Goal: Task Accomplishment & Management: Use online tool/utility

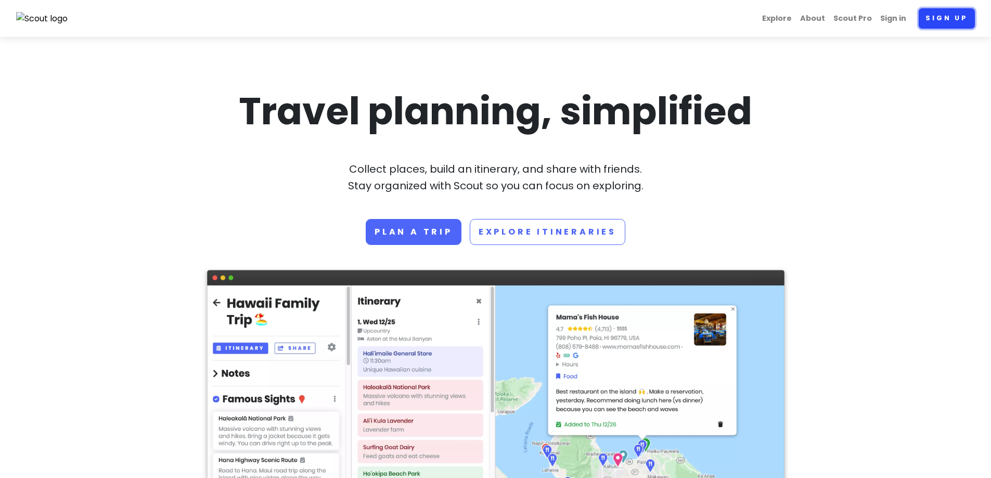
click at [946, 16] on link "Sign up" at bounding box center [947, 18] width 56 height 20
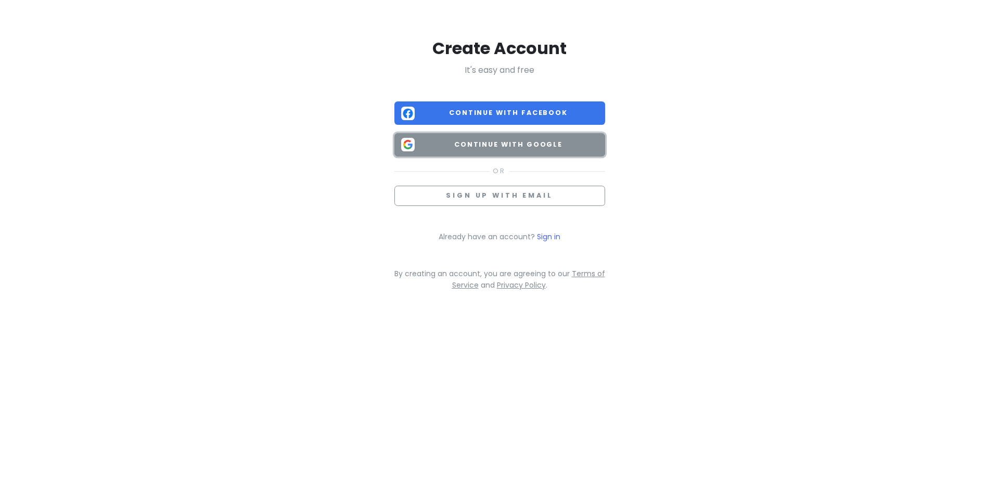
click at [464, 142] on span "Continue with Google" at bounding box center [508, 144] width 179 height 10
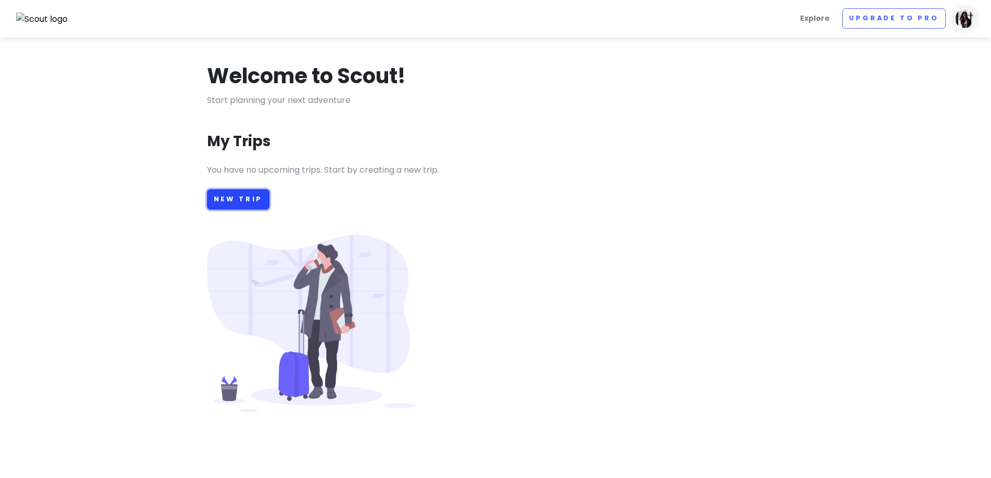
click at [247, 201] on link "New Trip" at bounding box center [238, 199] width 63 height 20
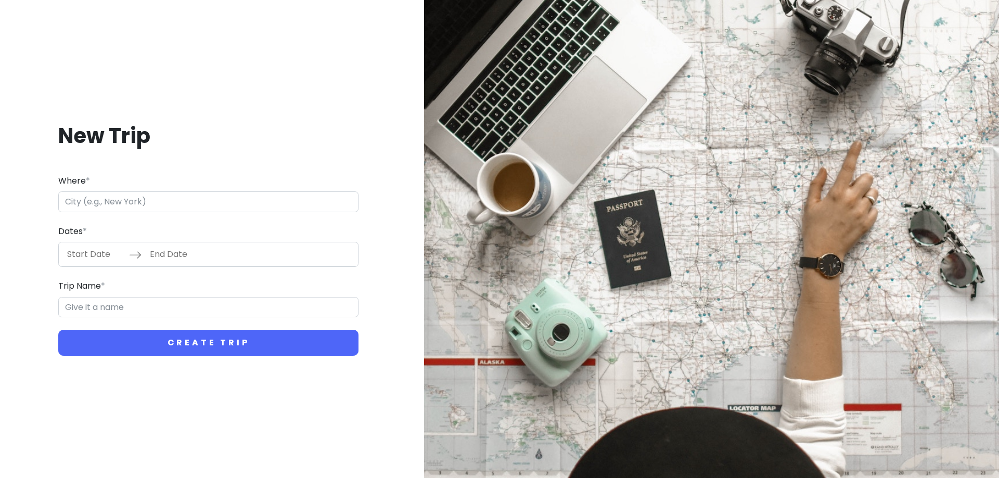
click at [132, 203] on input "Where *" at bounding box center [208, 201] width 300 height 21
type input "[GEOGRAPHIC_DATA], [GEOGRAPHIC_DATA], [GEOGRAPHIC_DATA]"
type input "Dallas Trip"
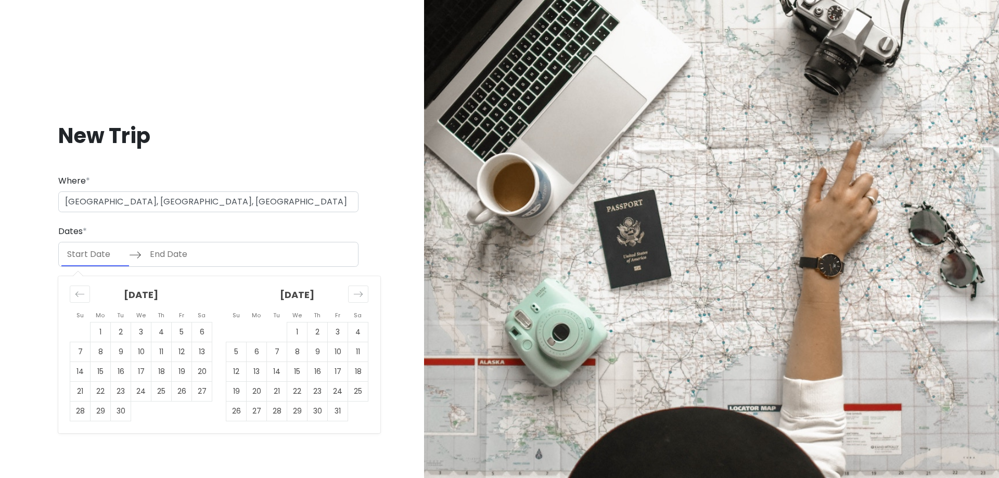
click at [87, 257] on input "Start Date" at bounding box center [95, 254] width 68 height 24
click at [87, 253] on input "Start Date" at bounding box center [95, 254] width 68 height 24
click at [361, 295] on icon "Move forward to switch to the next month." at bounding box center [358, 294] width 10 height 10
click at [313, 412] on td "27" at bounding box center [317, 412] width 20 height 20
type input "[DATE]"
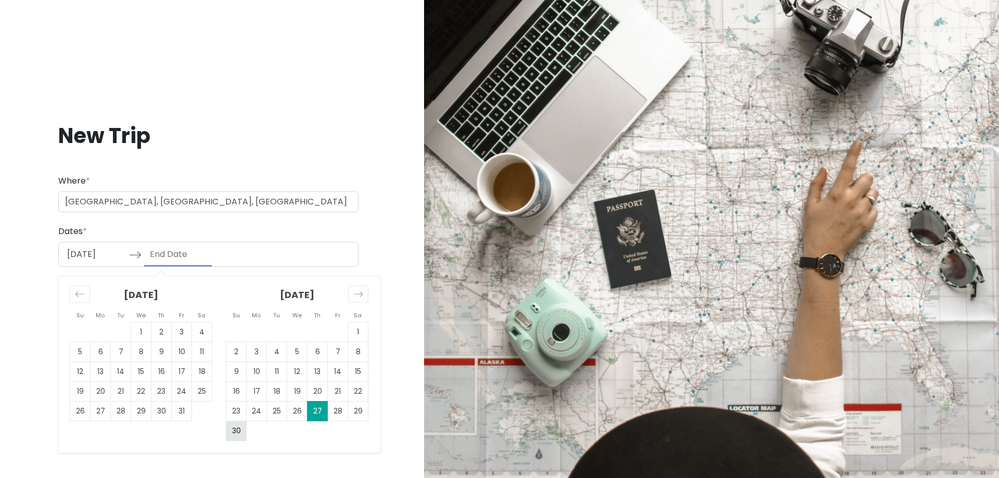
click at [232, 424] on td "30" at bounding box center [236, 431] width 20 height 20
type input "[DATE]"
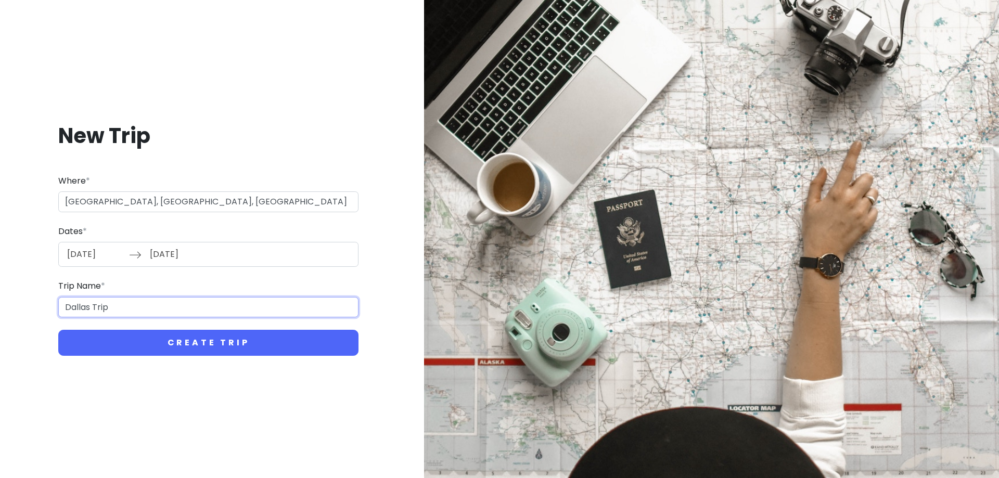
click at [121, 304] on input "Dallas Trip" at bounding box center [208, 307] width 300 height 21
drag, startPoint x: 123, startPoint y: 304, endPoint x: 59, endPoint y: 305, distance: 64.0
click at [59, 305] on input "Dallas Trip" at bounding box center [208, 307] width 300 height 21
type input "S"
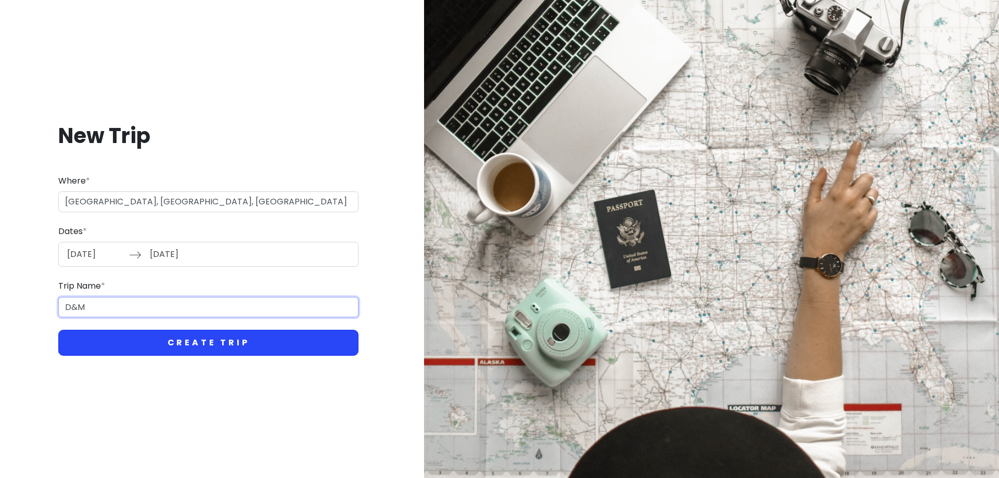
type input "D&M"
click at [219, 342] on button "Create Trip" at bounding box center [208, 343] width 300 height 26
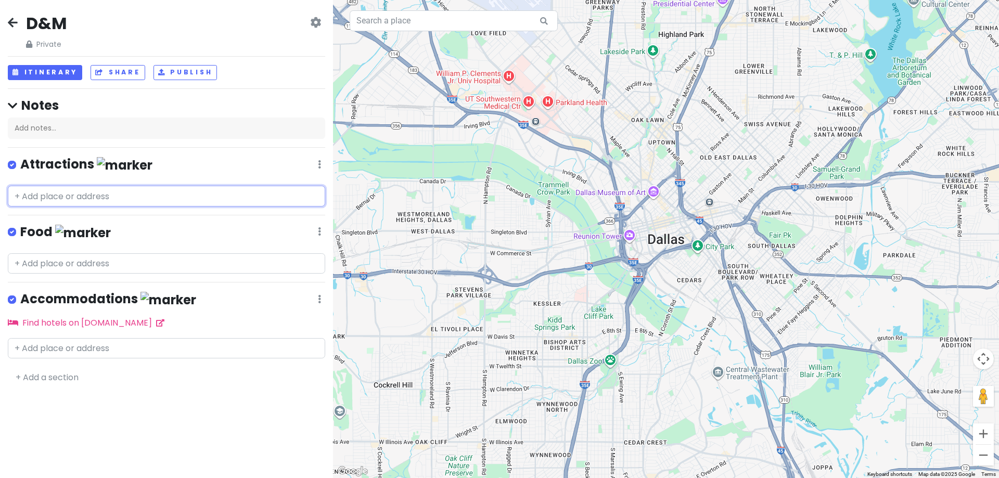
click at [73, 199] on input "text" at bounding box center [166, 196] width 317 height 21
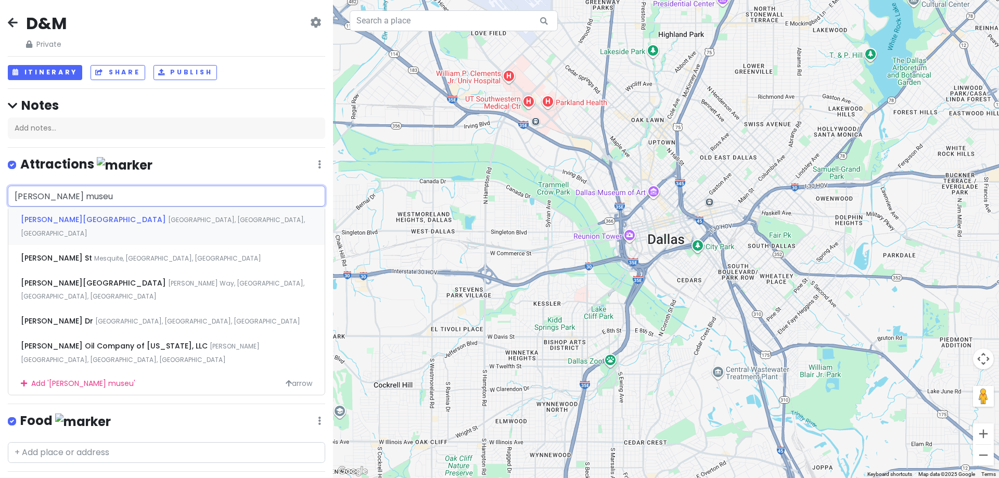
type input "[PERSON_NAME][GEOGRAPHIC_DATA]"
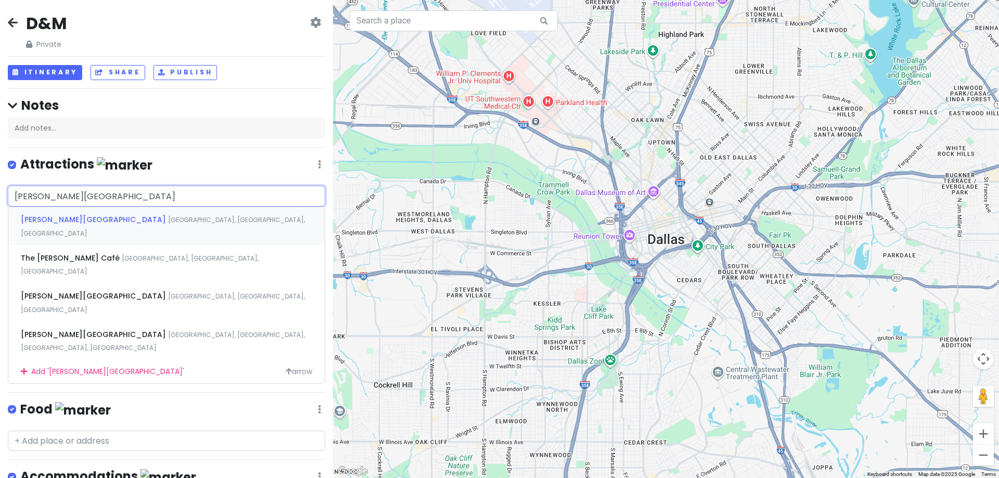
click at [76, 215] on span "[PERSON_NAME][GEOGRAPHIC_DATA]" at bounding box center [94, 219] width 147 height 10
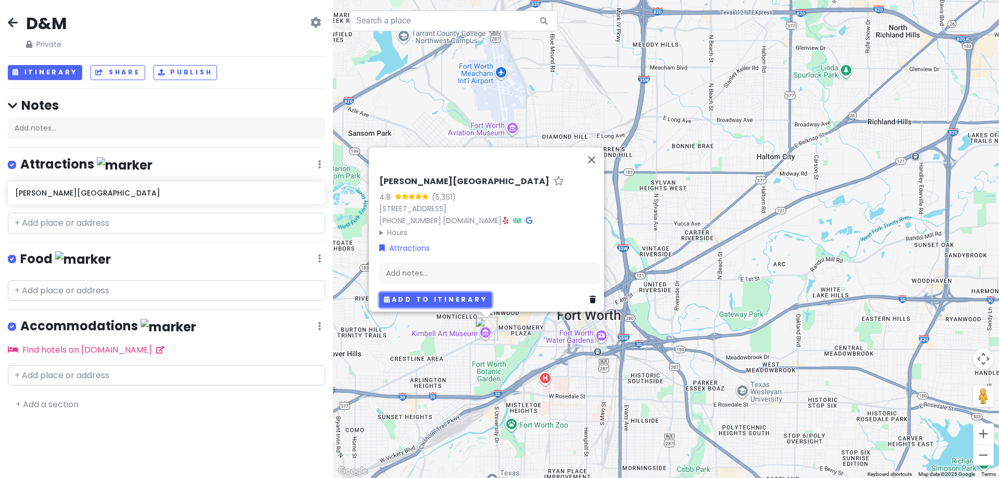
click at [435, 292] on button "Add to itinerary" at bounding box center [435, 299] width 112 height 15
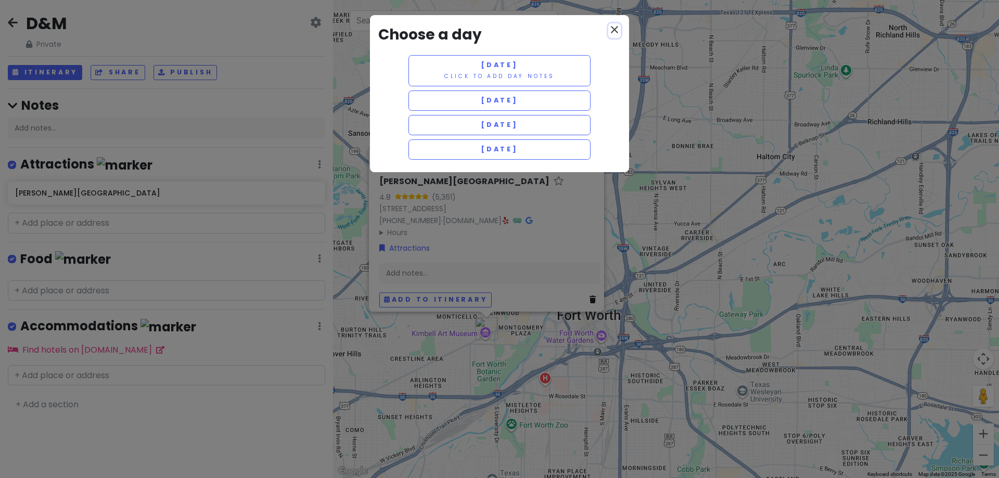
click at [610, 34] on icon "close" at bounding box center [614, 29] width 12 height 12
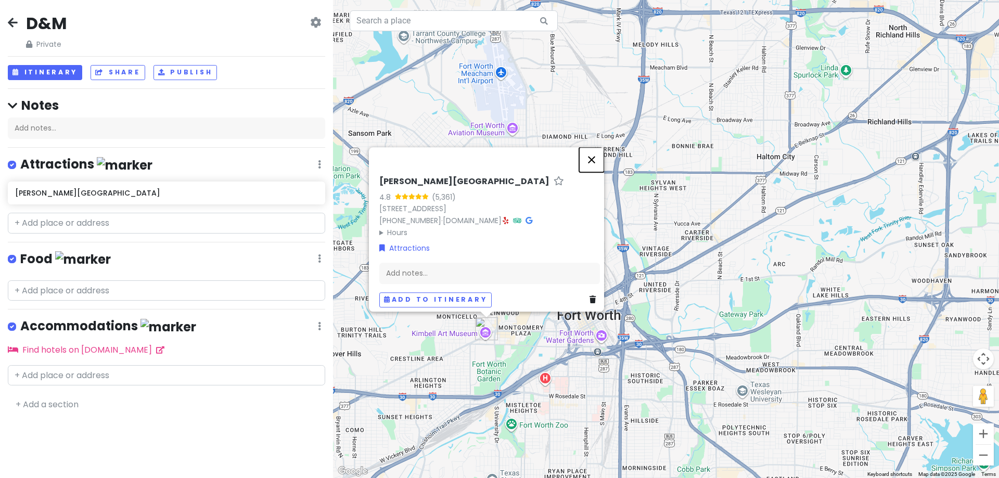
click at [597, 152] on button "Close" at bounding box center [591, 159] width 25 height 25
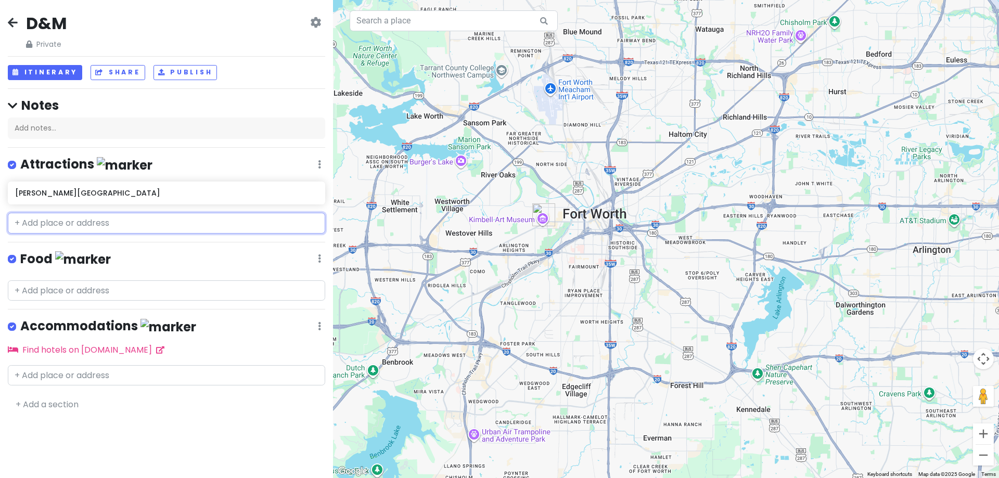
click at [75, 218] on input "text" at bounding box center [166, 223] width 317 height 21
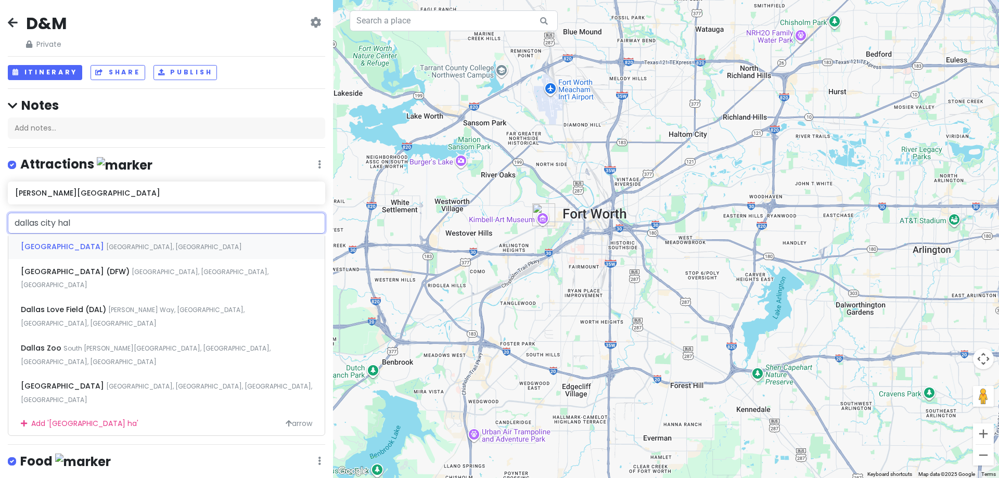
type input "[GEOGRAPHIC_DATA]"
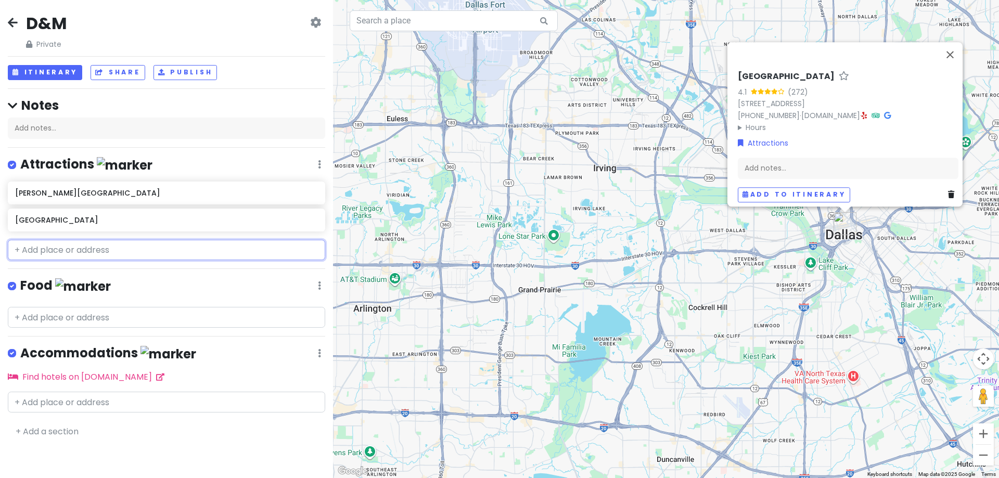
click at [141, 254] on input "text" at bounding box center [166, 250] width 317 height 21
click at [958, 50] on button "Close" at bounding box center [949, 54] width 25 height 25
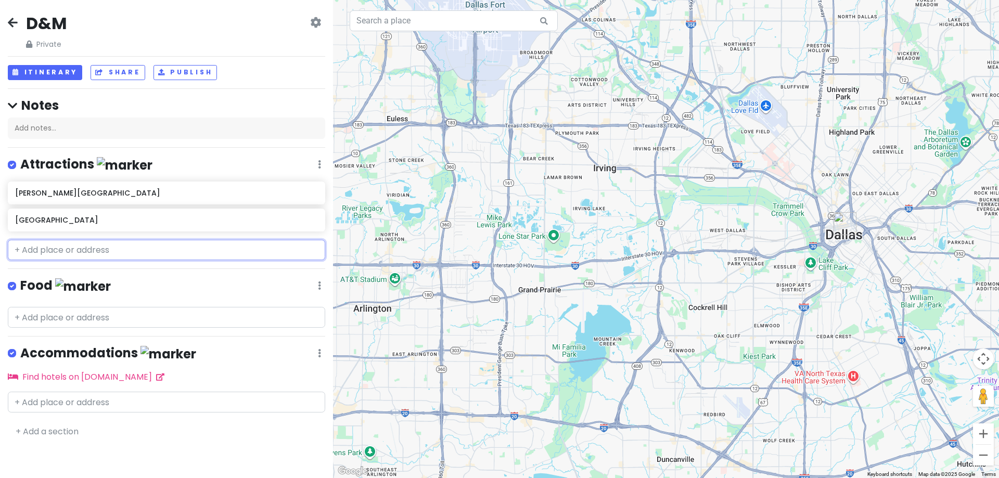
click at [76, 250] on input "text" at bounding box center [166, 250] width 317 height 21
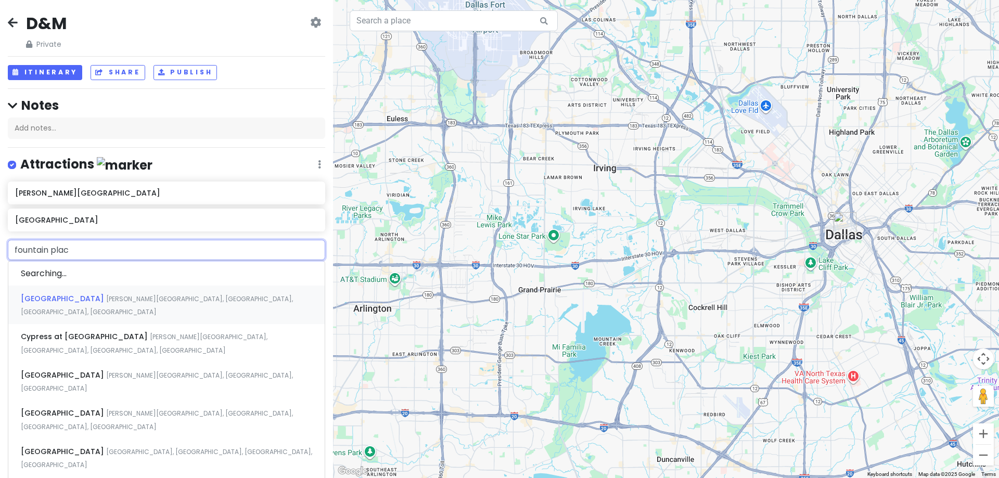
type input "fountain place"
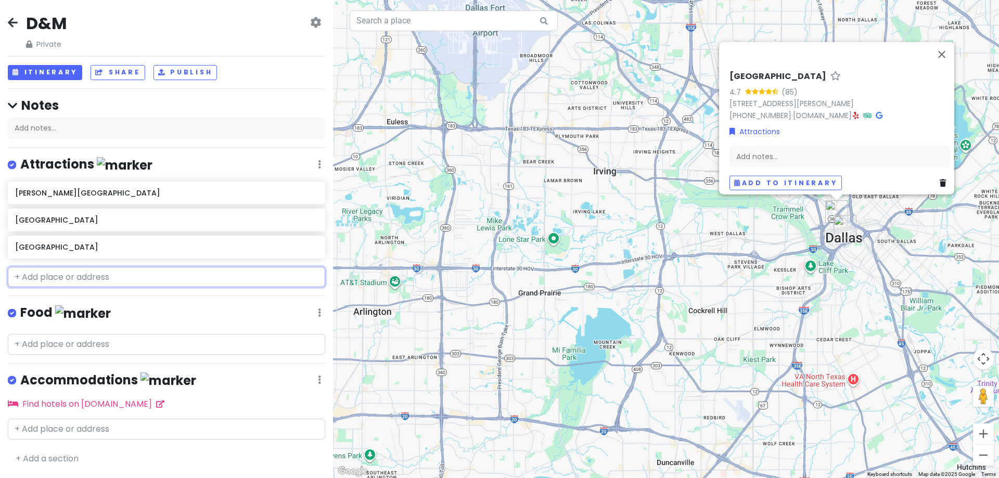
click at [102, 284] on input "text" at bounding box center [166, 277] width 317 height 21
paste input "[PERSON_NAME] Museum of Nature and Science"
type input "[PERSON_NAME] Museum of Nature and Science"
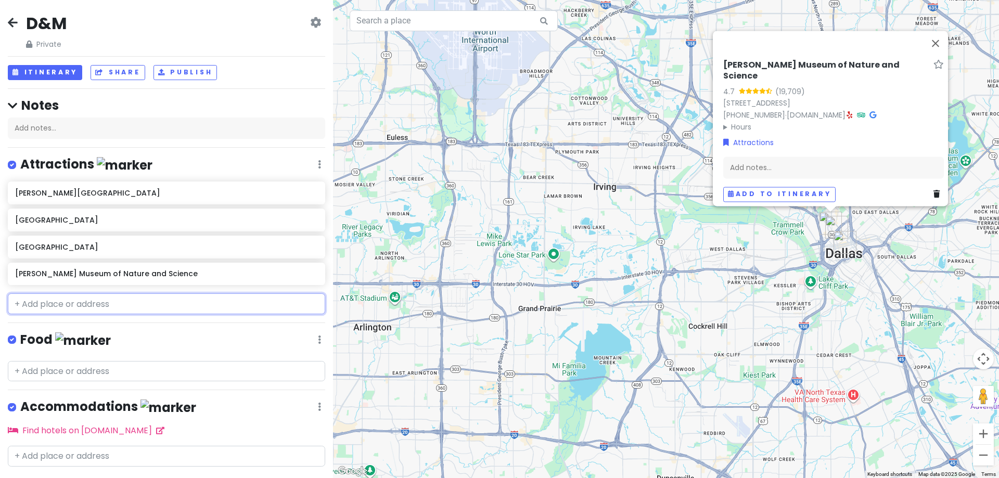
click at [101, 309] on input "text" at bounding box center [166, 303] width 317 height 21
paste input "[GEOGRAPHIC_DATA]"
type input "[GEOGRAPHIC_DATA]"
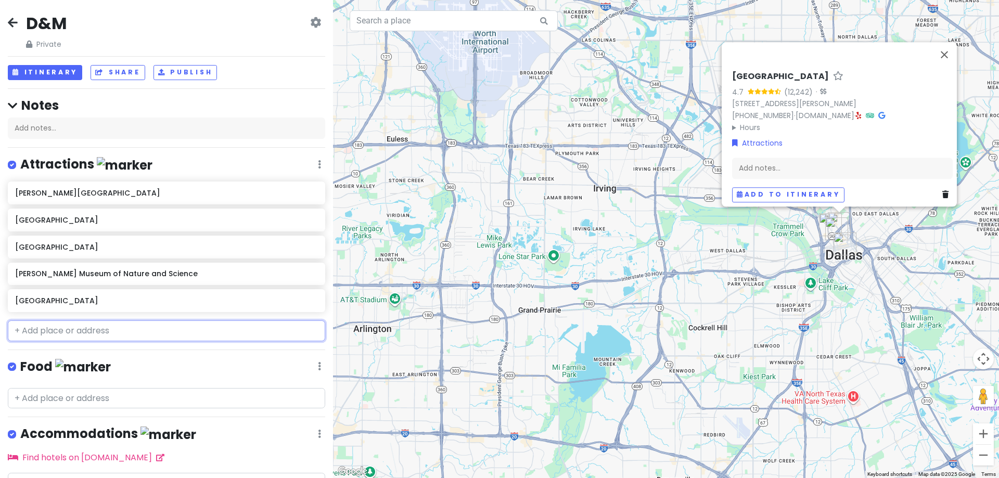
drag, startPoint x: 29, startPoint y: 326, endPoint x: 38, endPoint y: 332, distance: 11.4
click at [29, 326] on input "text" at bounding box center [166, 330] width 317 height 21
paste input "[GEOGRAPHIC_DATA]"
type input "[GEOGRAPHIC_DATA]"
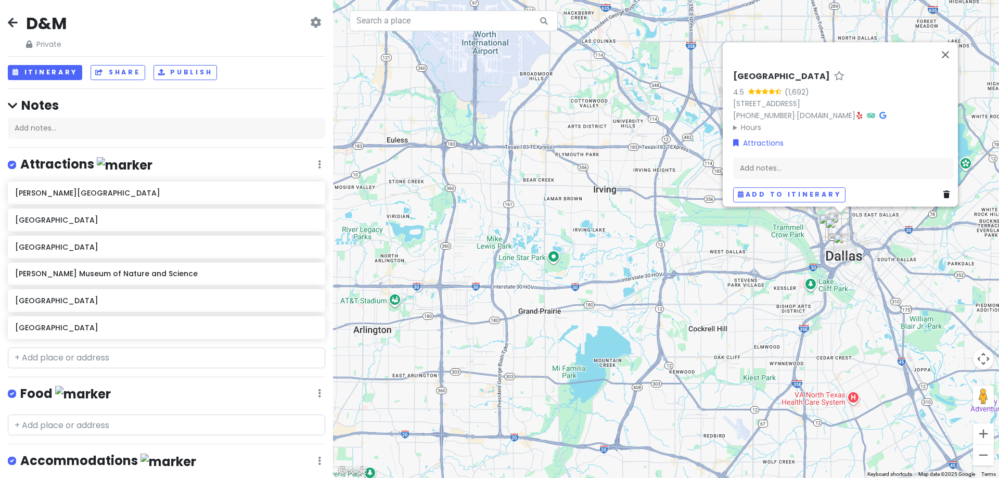
click at [87, 371] on div "D&M Private Change Dates Make a Copy Delete Trip Go Pro ⚡️ Give Feedback 💡 Supp…" at bounding box center [166, 239] width 333 height 478
click at [91, 363] on input "text" at bounding box center [166, 357] width 317 height 21
paste input "[PERSON_NAME][GEOGRAPHIC_DATA]"
type input "[PERSON_NAME][GEOGRAPHIC_DATA]"
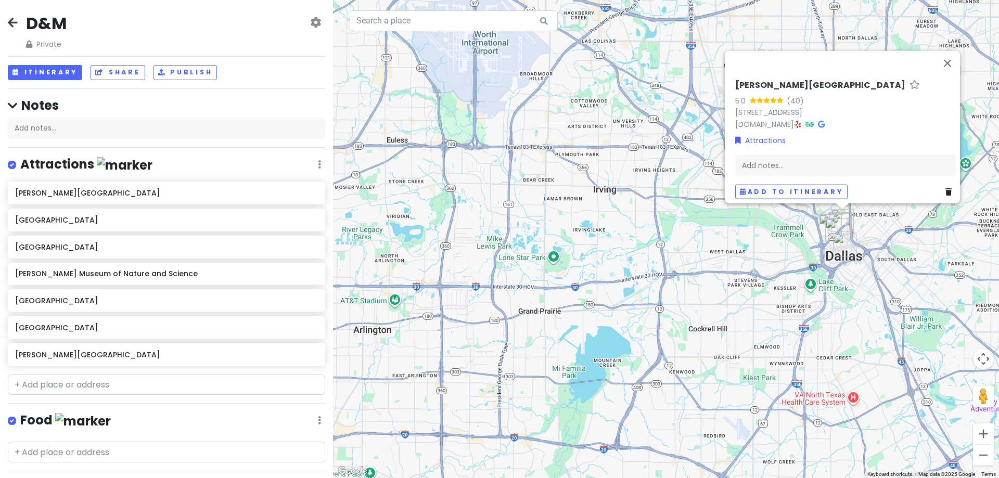
click at [192, 395] on div "D&M Private Change Dates Make a Copy Delete Trip Go Pro ⚡️ Give Feedback 💡 Supp…" at bounding box center [166, 239] width 333 height 478
click at [190, 384] on input "text" at bounding box center [166, 384] width 317 height 21
paste input "[GEOGRAPHIC_DATA]"
type input "[GEOGRAPHIC_DATA]"
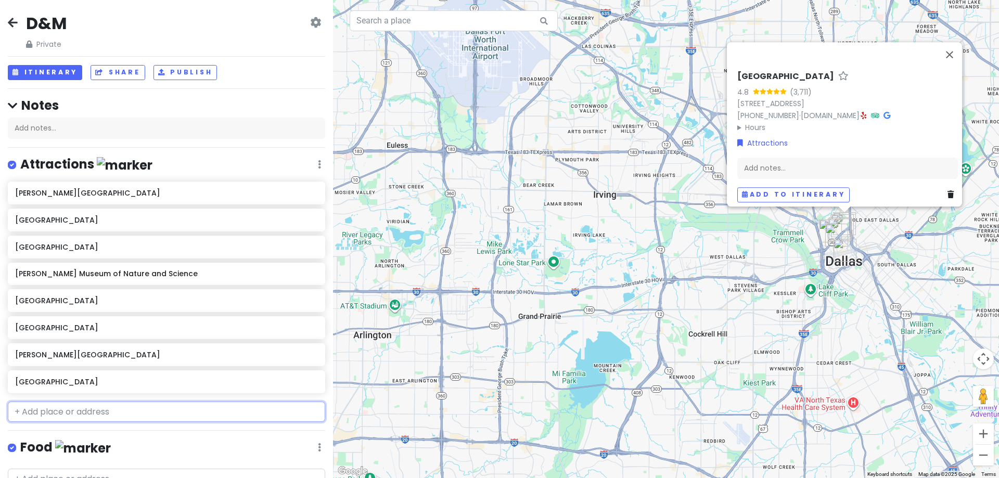
click at [62, 411] on input "text" at bounding box center [166, 412] width 317 height 21
paste input "[PERSON_NAME] and [PERSON_NAME] Theatre"
type input "[PERSON_NAME] and [PERSON_NAME] Theatre"
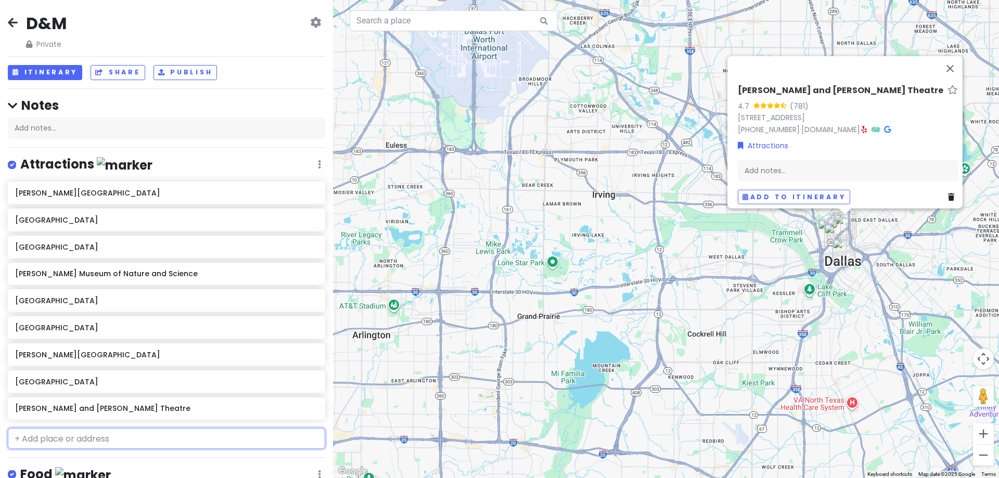
click at [79, 443] on input "text" at bounding box center [166, 438] width 317 height 21
paste input "汉弗瑞斯剧院"
type input "汉弗瑞斯剧院"
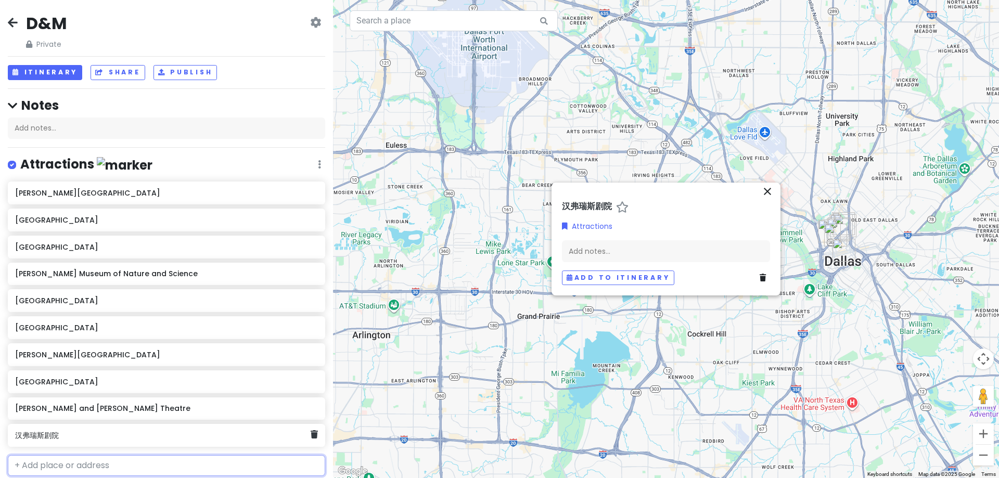
click at [59, 441] on div "汉弗瑞斯剧院" at bounding box center [162, 435] width 295 height 15
click at [311, 436] on icon at bounding box center [314, 434] width 7 height 8
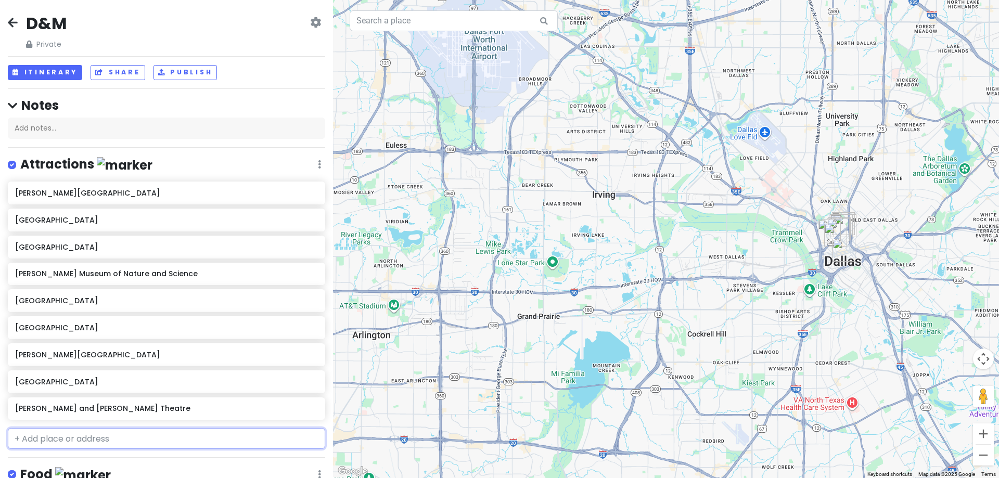
click at [86, 444] on input "text" at bounding box center [166, 438] width 317 height 21
paste input "[PERSON_NAME][GEOGRAPHIC_DATA]"
type input "[PERSON_NAME][GEOGRAPHIC_DATA]"
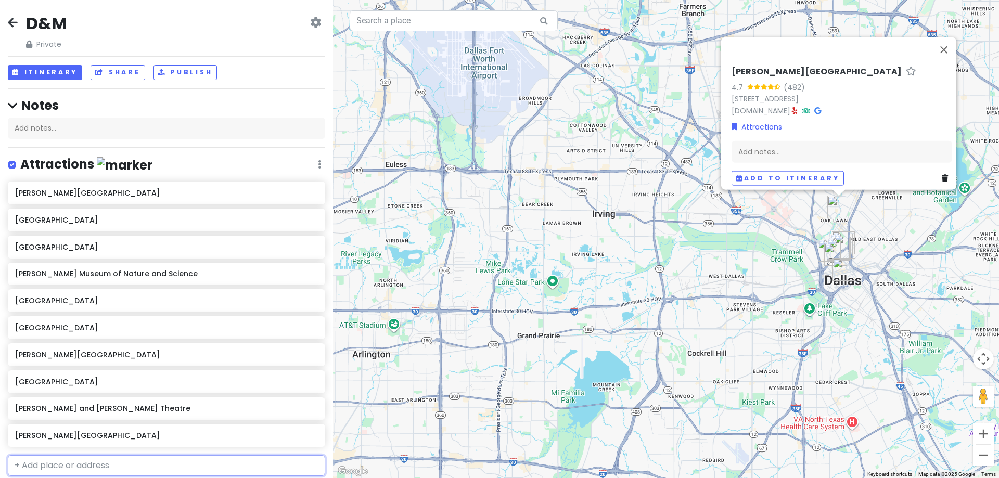
click at [112, 457] on input "text" at bounding box center [166, 465] width 317 height 21
paste input "The Rachofsky House"
type input "The Rachofsky House"
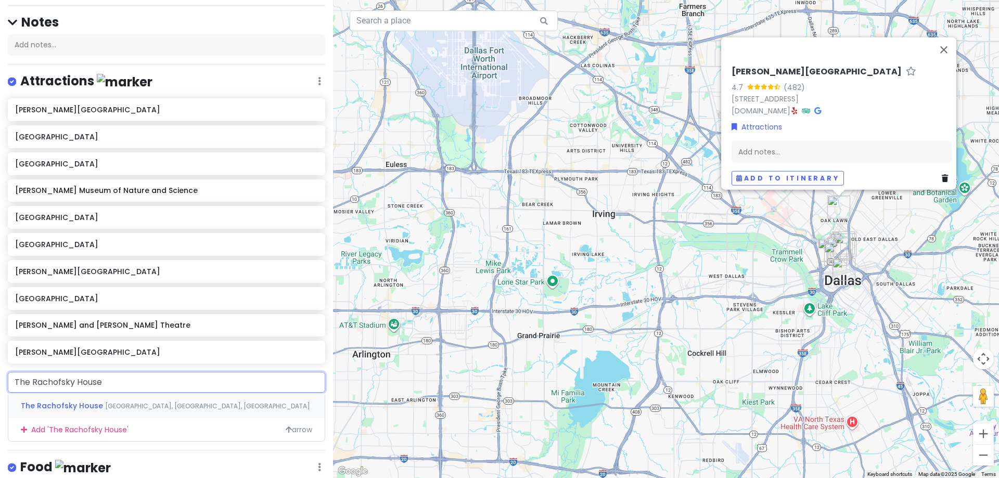
scroll to position [104, 0]
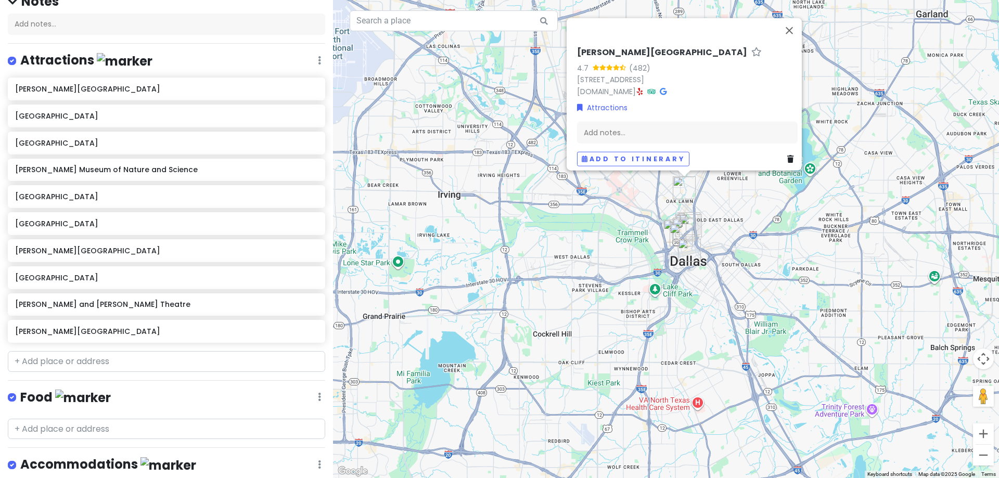
drag, startPoint x: 918, startPoint y: 278, endPoint x: 778, endPoint y: 260, distance: 141.1
click at [778, 260] on div "[PERSON_NAME][GEOGRAPHIC_DATA] 4.7 (482) [STREET_ADDRESS] [DOMAIN_NAME] · Attra…" at bounding box center [666, 239] width 666 height 478
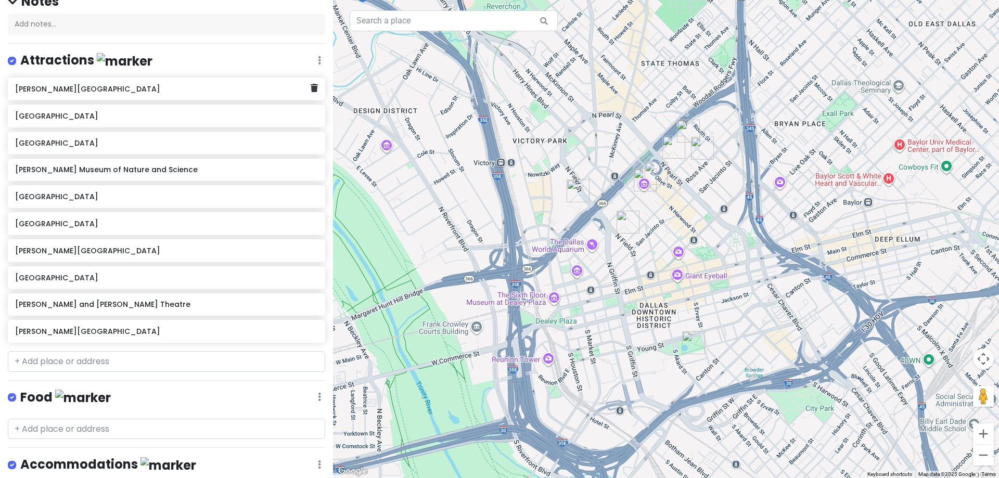
click at [79, 94] on div "[PERSON_NAME][GEOGRAPHIC_DATA]" at bounding box center [162, 89] width 295 height 15
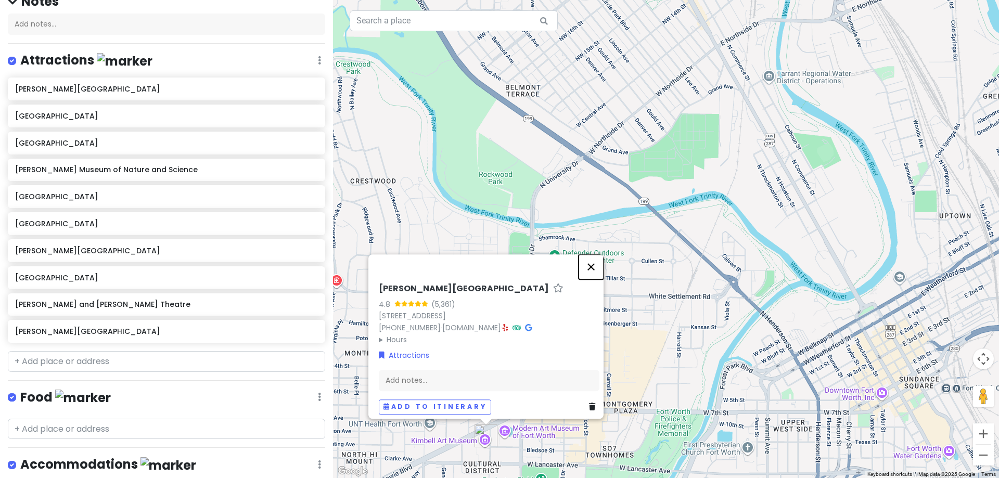
click at [596, 263] on button "Close" at bounding box center [590, 266] width 25 height 25
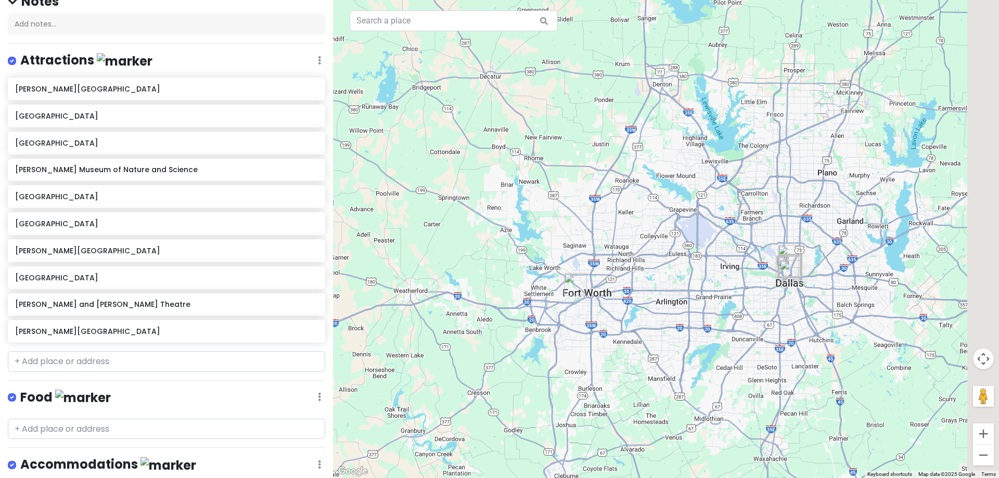
drag, startPoint x: 774, startPoint y: 286, endPoint x: 653, endPoint y: 311, distance: 123.2
click at [653, 311] on div at bounding box center [666, 239] width 666 height 478
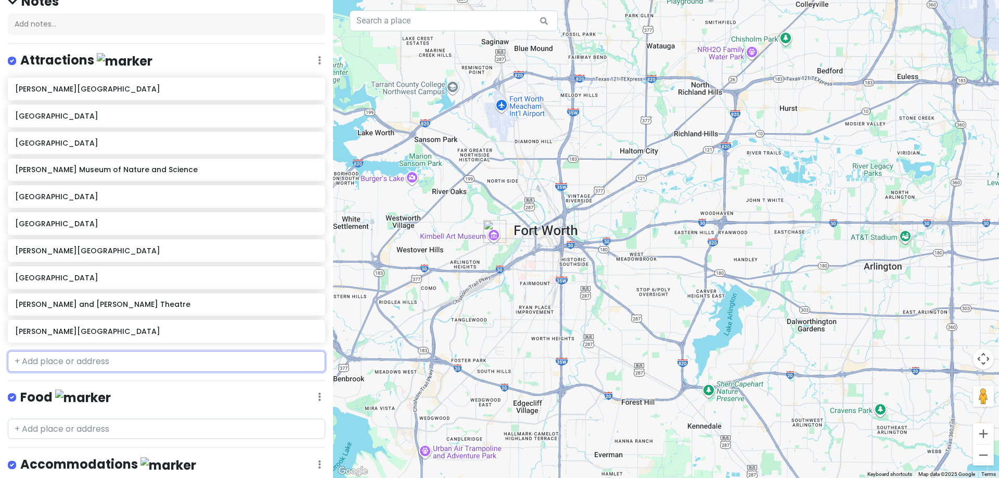
click at [63, 354] on input "text" at bounding box center [166, 361] width 317 height 21
paste input "[GEOGRAPHIC_DATA]"
type input "[GEOGRAPHIC_DATA]"
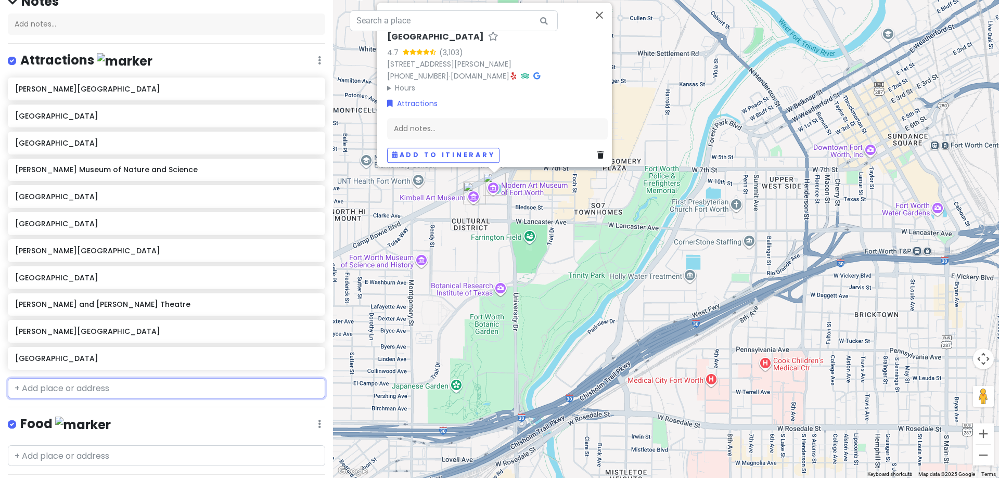
click at [71, 391] on input "text" at bounding box center [166, 388] width 317 height 21
paste input "[PERSON_NAME] Museum of American Art"
type input "[PERSON_NAME] Museum of American Art"
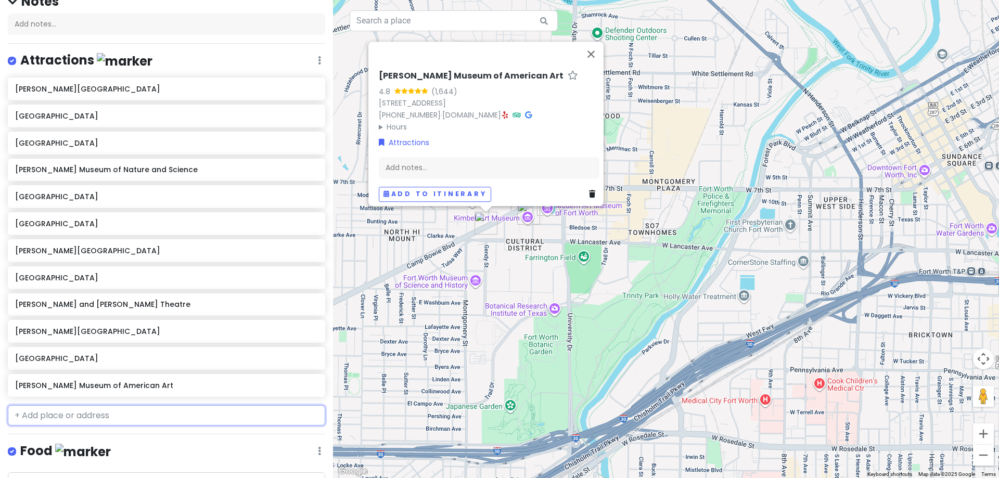
click at [110, 415] on input "text" at bounding box center [166, 415] width 317 height 21
paste input "[PERSON_NAME] Fargo and Bank of America Towers"
type input "[PERSON_NAME] Fargo and Bank of America Towers"
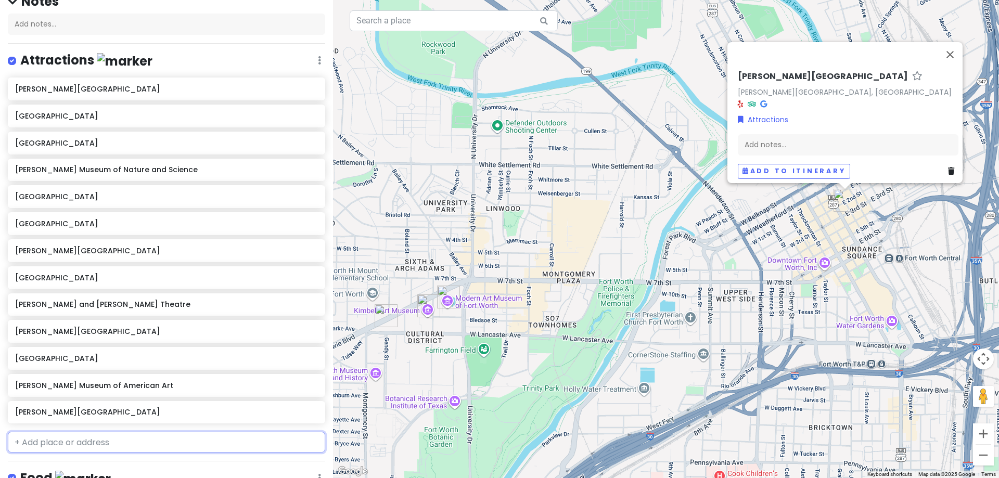
click at [77, 438] on input "text" at bounding box center [166, 442] width 317 height 21
paste input "[GEOGRAPHIC_DATA], 1974"
type input "[GEOGRAPHIC_DATA], 1974"
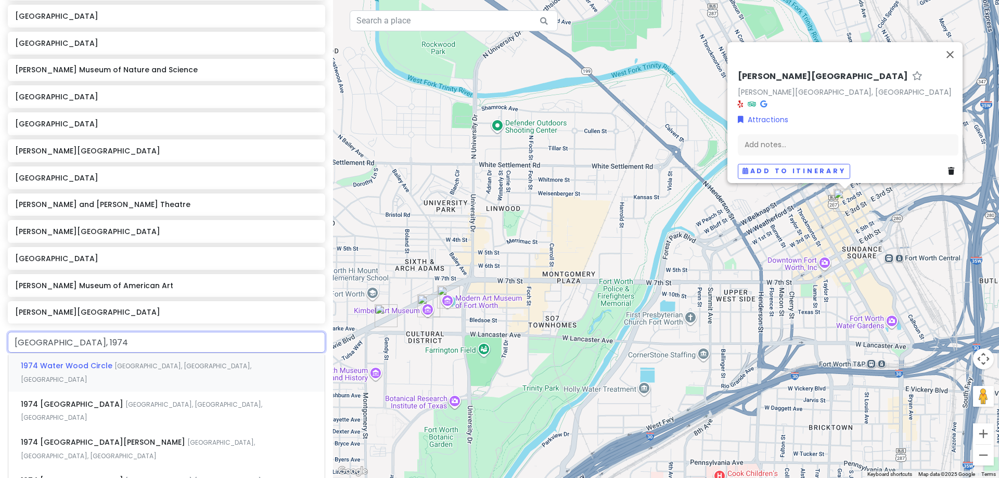
scroll to position [208, 0]
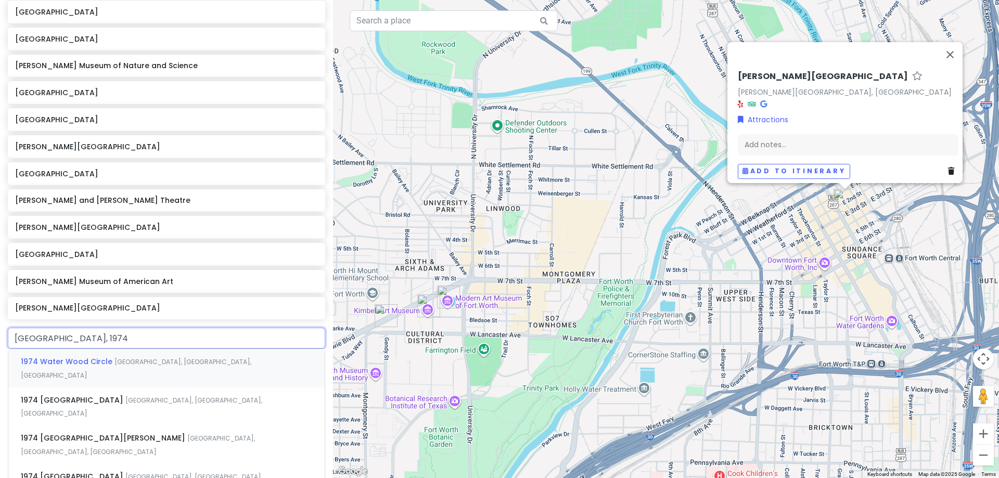
click at [150, 358] on span "[GEOGRAPHIC_DATA], [GEOGRAPHIC_DATA], [GEOGRAPHIC_DATA]" at bounding box center [136, 368] width 230 height 22
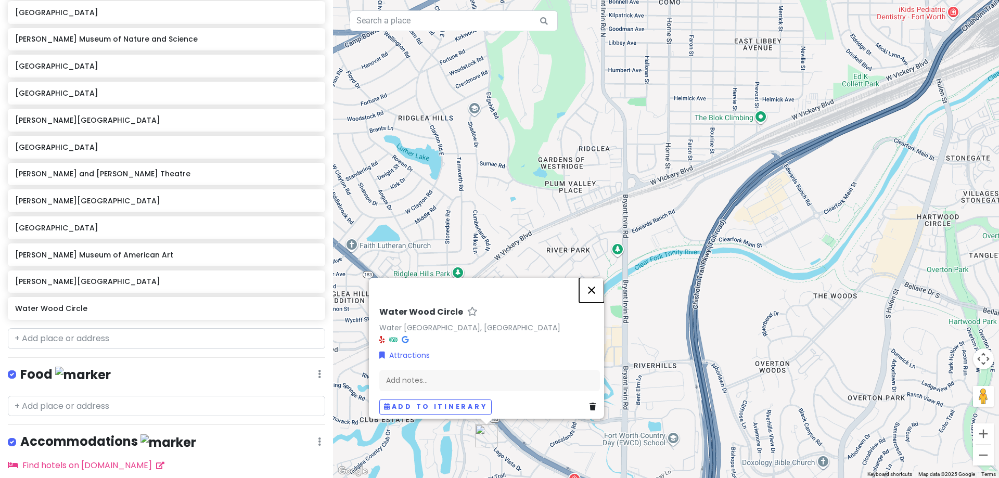
click at [590, 282] on button "Close" at bounding box center [591, 290] width 25 height 25
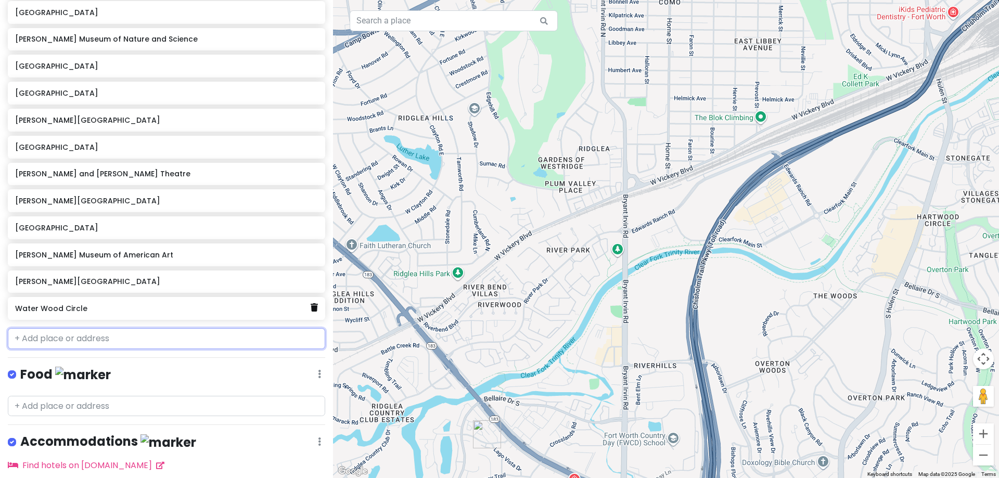
click at [311, 310] on icon at bounding box center [314, 307] width 7 height 8
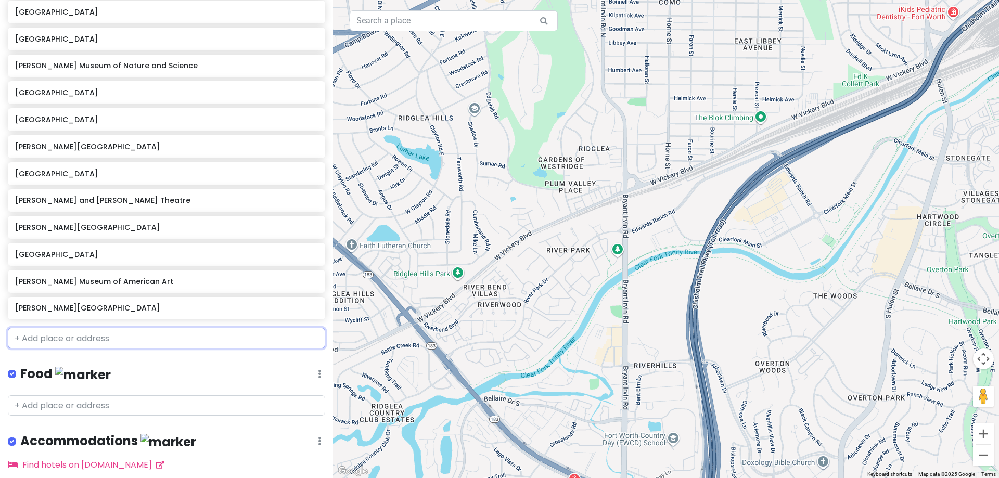
paste input "[GEOGRAPHIC_DATA], 1974"
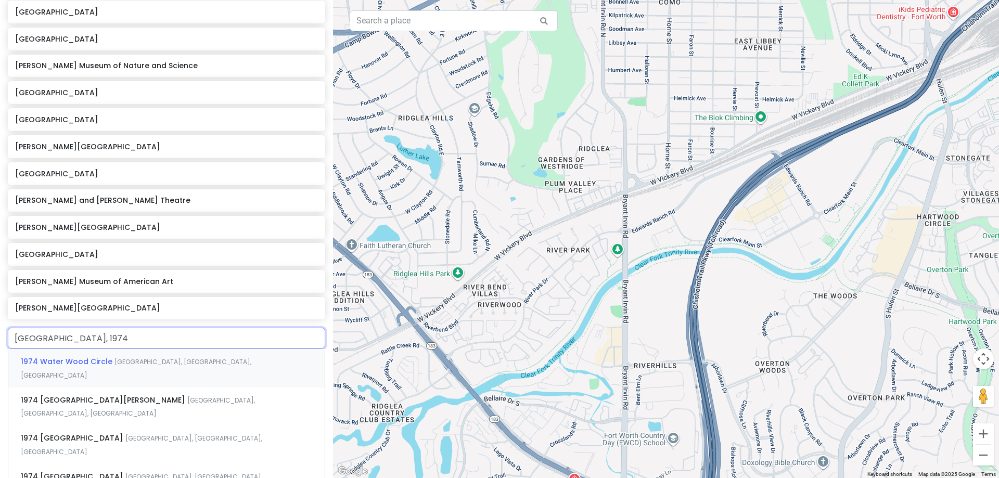
click at [107, 335] on input "[GEOGRAPHIC_DATA], 1974" at bounding box center [166, 338] width 317 height 21
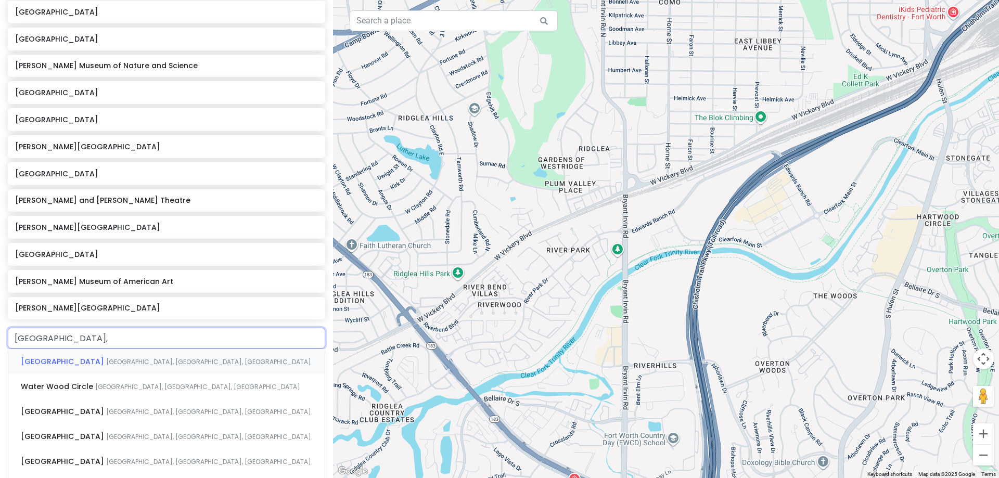
type input "[GEOGRAPHIC_DATA]"
click at [106, 361] on span "[GEOGRAPHIC_DATA]" at bounding box center [63, 361] width 85 height 10
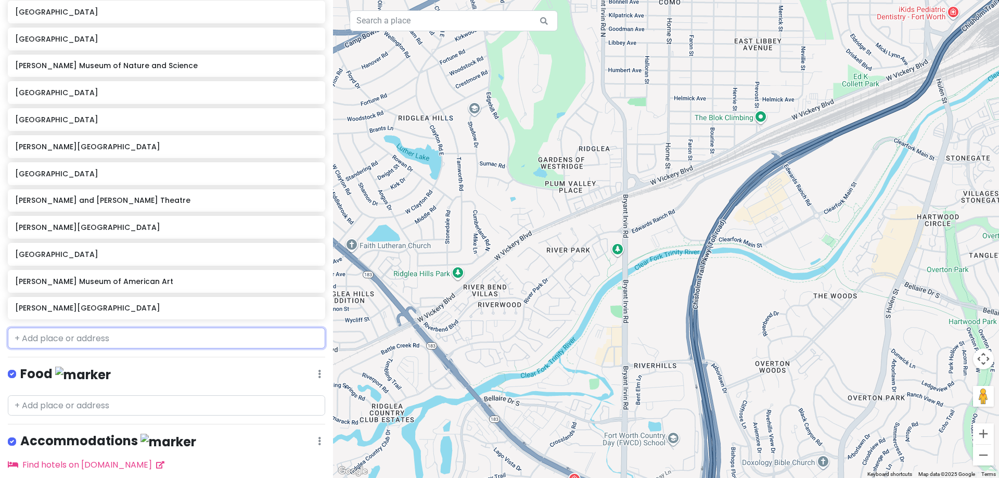
scroll to position [235, 0]
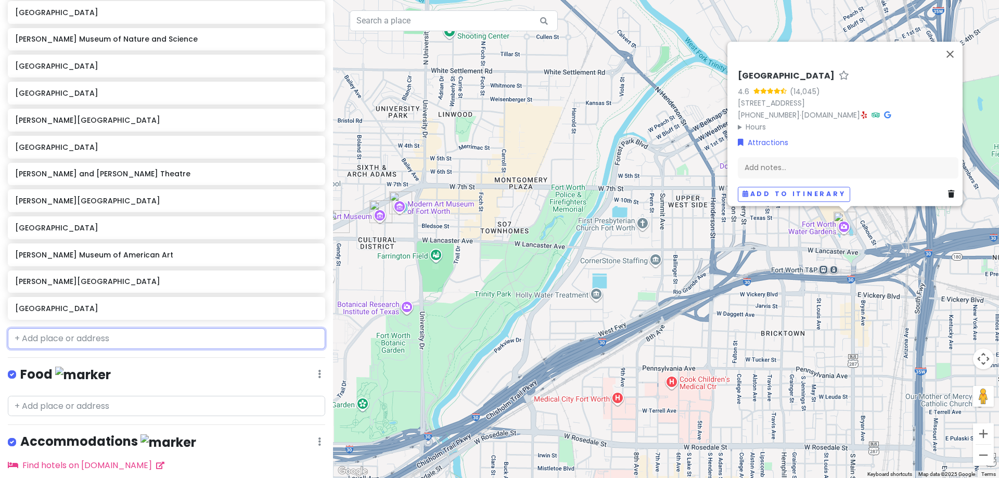
click at [36, 333] on input "text" at bounding box center [166, 338] width 317 height 21
paste input "Bass Residence"
type input "Bass Residence"
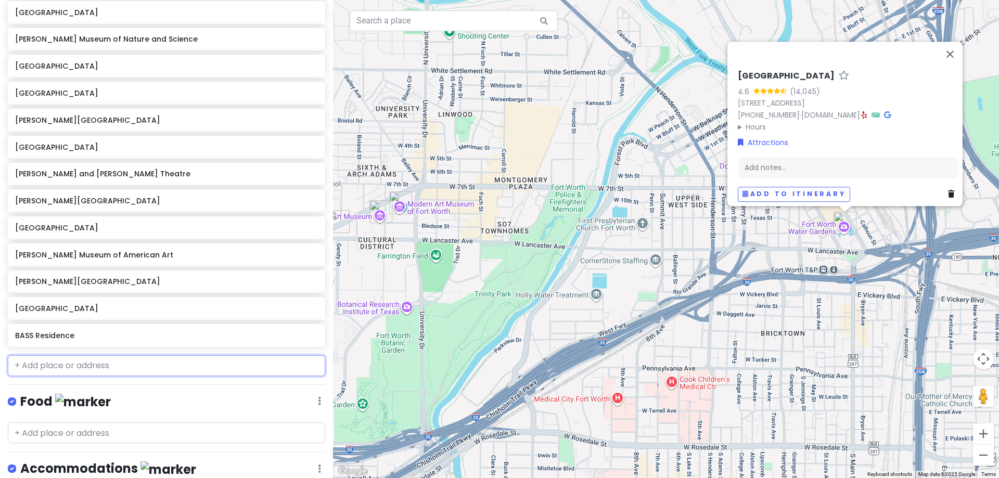
scroll to position [262, 0]
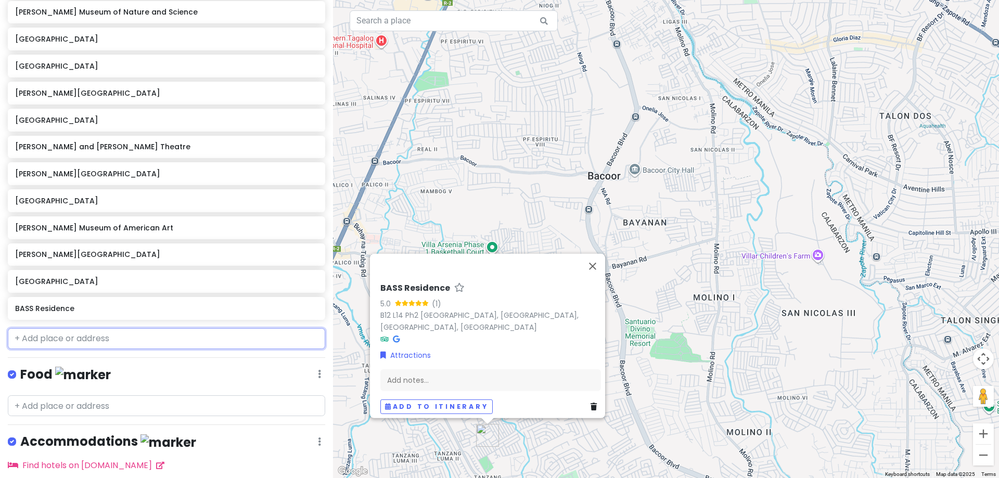
click at [90, 328] on input "text" at bounding box center [166, 338] width 317 height 21
paste input "[PERSON_NAME] Community Chapel"
type input "[PERSON_NAME] Community Chapel"
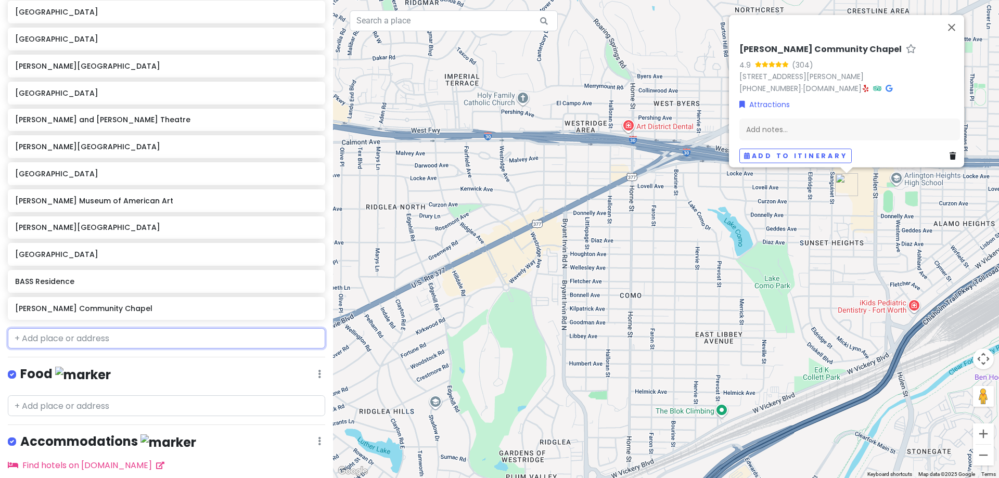
click at [50, 343] on input "text" at bounding box center [166, 338] width 317 height 21
paste input "[PERSON_NAME][GEOGRAPHIC_DATA]"
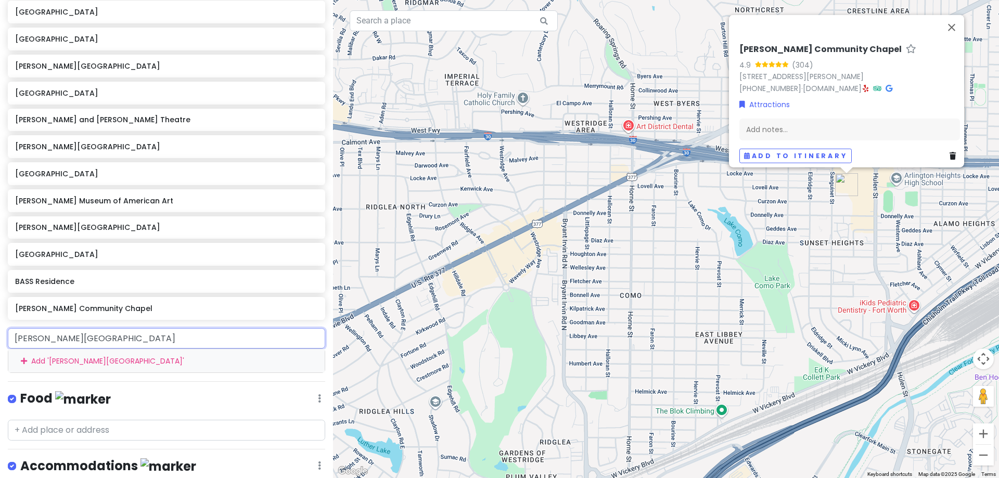
drag, startPoint x: 217, startPoint y: 342, endPoint x: -219, endPoint y: 318, distance: 436.5
click at [0, 318] on html "D&M Private Change Dates Make a Copy Delete Trip Go Pro ⚡️ Give Feedback 💡 Supp…" at bounding box center [499, 239] width 999 height 478
paste input "[STREET_ADDRESS]"
type input "[STREET_ADDRESS]"
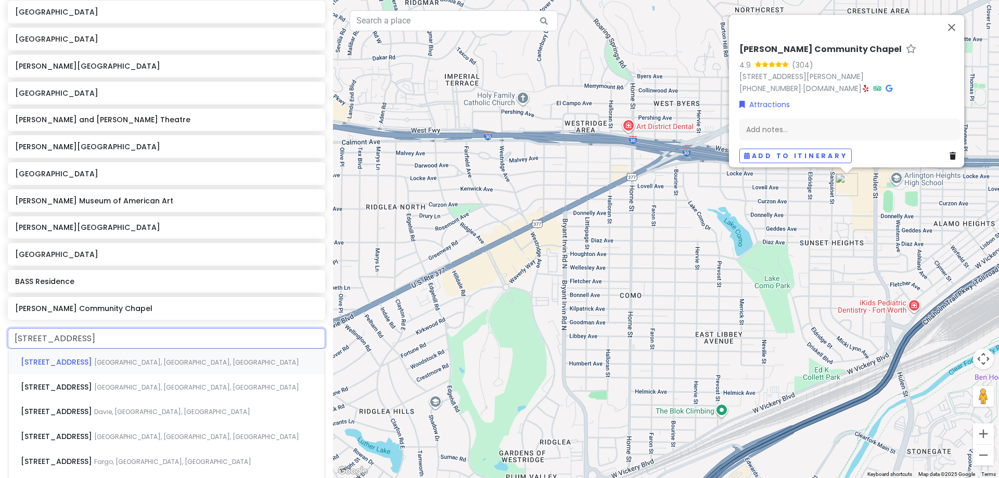
click at [94, 363] on span "[STREET_ADDRESS]" at bounding box center [57, 362] width 73 height 10
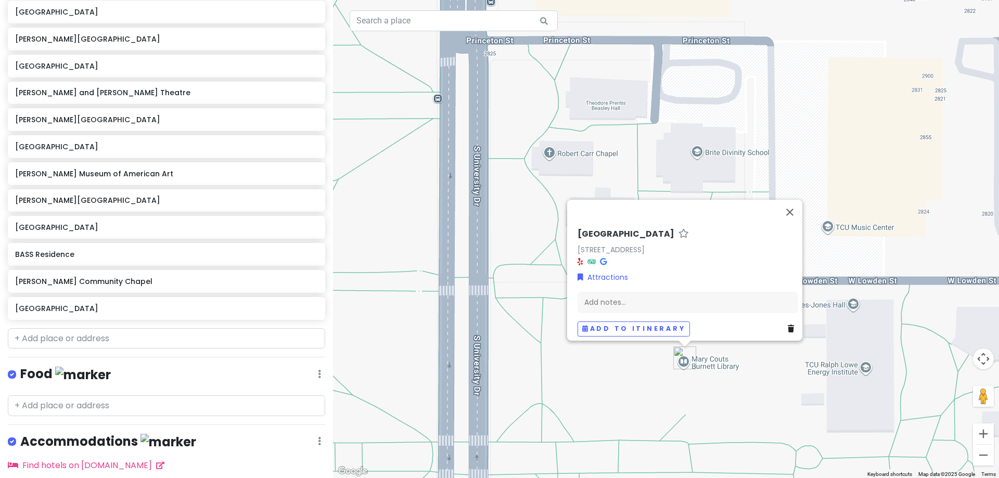
click at [708, 380] on div "[STREET_ADDRESS] Attractions Add notes... Add to itinerary" at bounding box center [666, 239] width 666 height 478
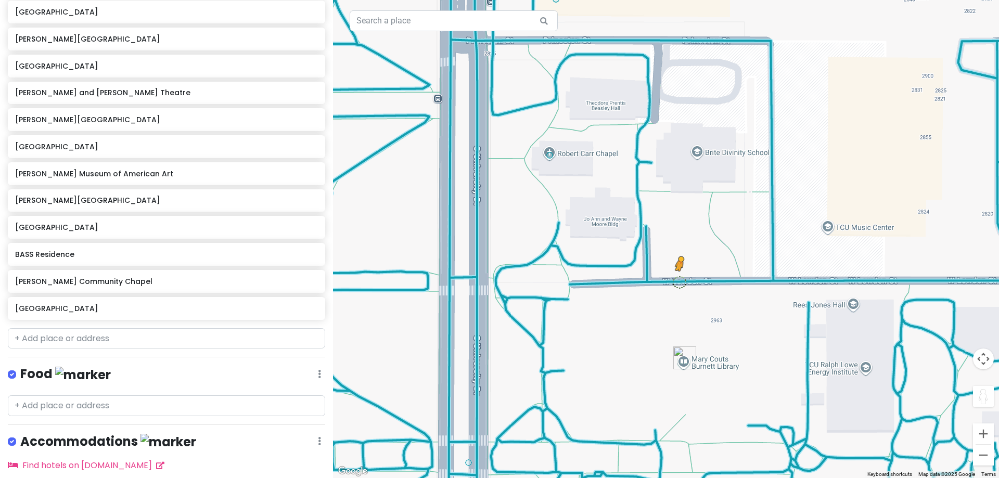
drag, startPoint x: 986, startPoint y: 395, endPoint x: 678, endPoint y: 281, distance: 328.3
click at [678, 281] on div "To activate drag with keyboard, press Alt + Enter. Once in keyboard drag state,…" at bounding box center [666, 239] width 666 height 478
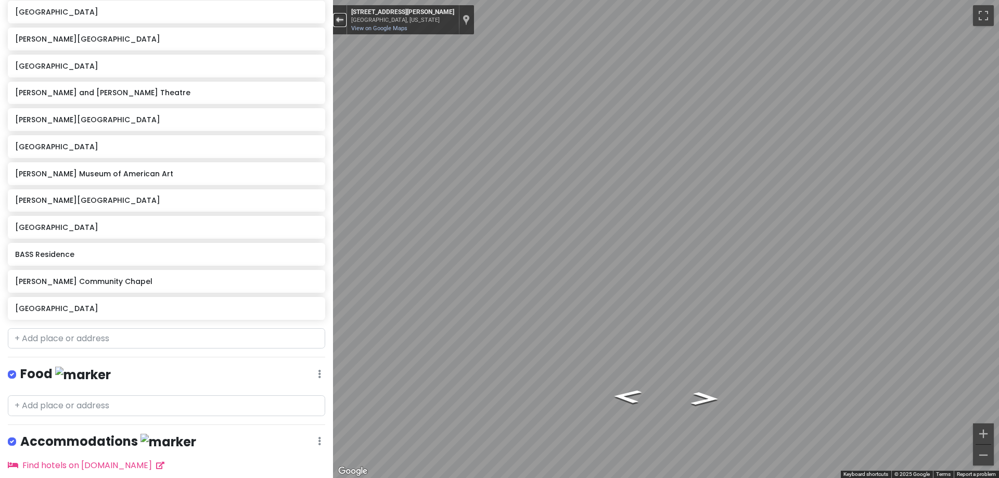
click at [341, 25] on button "Exit the Street View" at bounding box center [340, 20] width 14 height 14
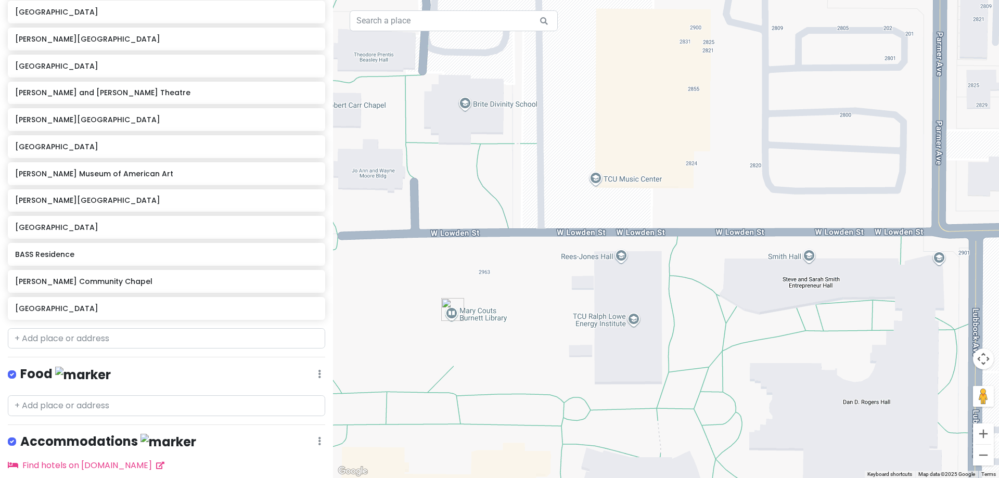
drag, startPoint x: 822, startPoint y: 366, endPoint x: 687, endPoint y: 345, distance: 136.3
click at [687, 345] on div "Loading..." at bounding box center [666, 239] width 666 height 478
click at [104, 344] on input "text" at bounding box center [166, 338] width 317 height 21
paste input "[US_STATE][GEOGRAPHIC_DATA]"
type input "[US_STATE][GEOGRAPHIC_DATA]"
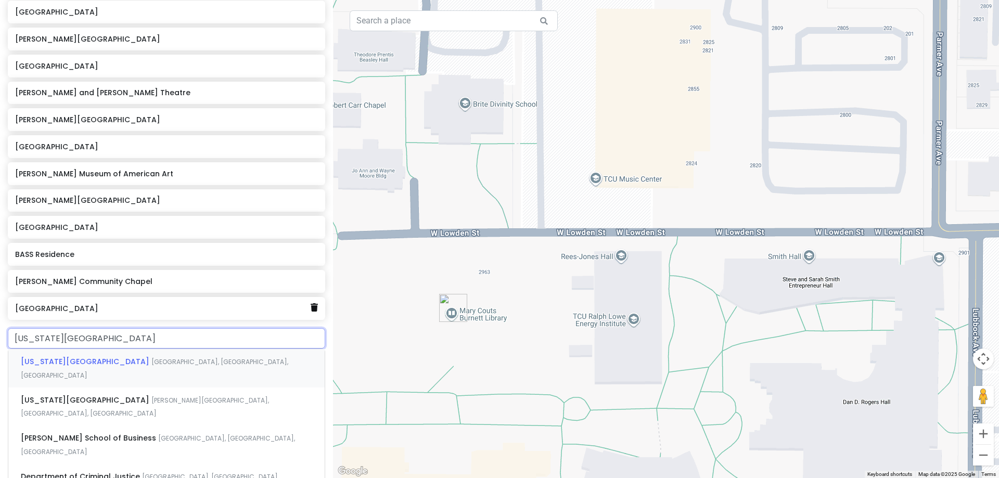
click at [311, 310] on icon at bounding box center [314, 307] width 7 height 8
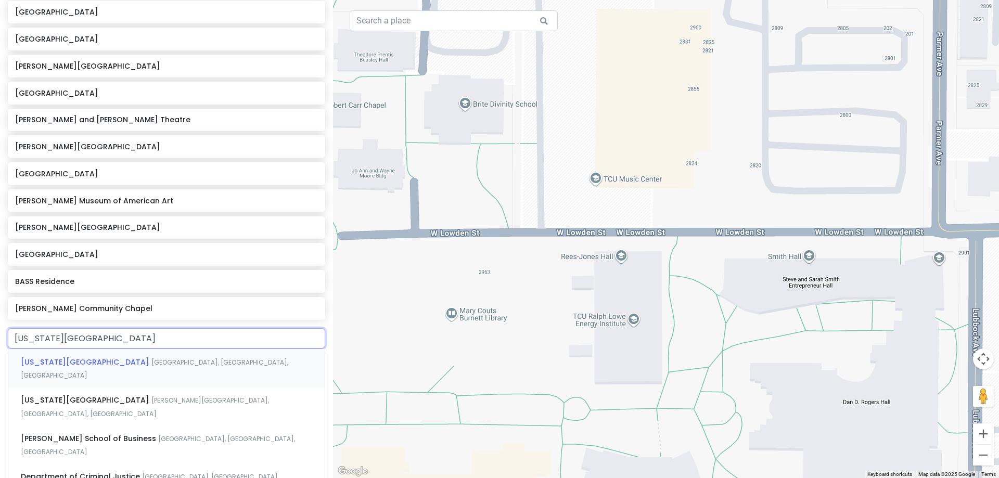
click at [148, 361] on span "[GEOGRAPHIC_DATA], [GEOGRAPHIC_DATA], [GEOGRAPHIC_DATA]" at bounding box center [154, 369] width 267 height 22
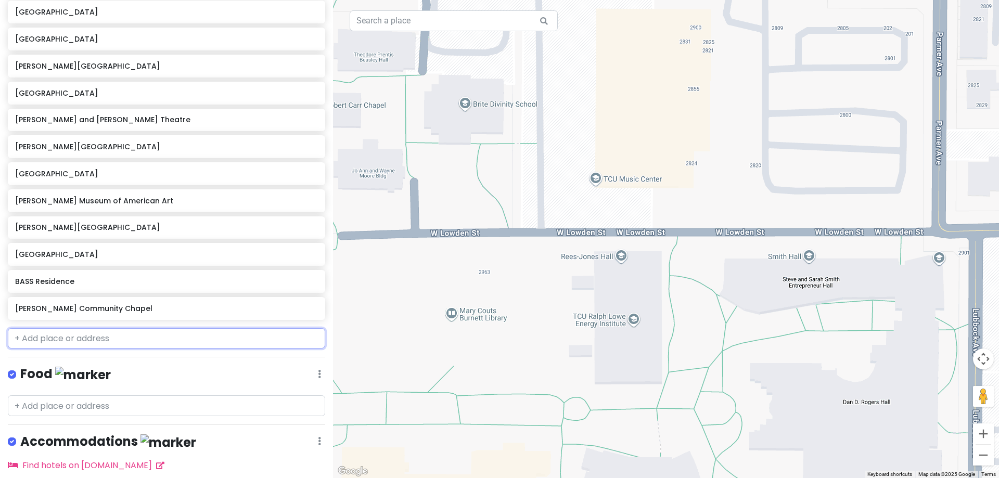
scroll to position [316, 0]
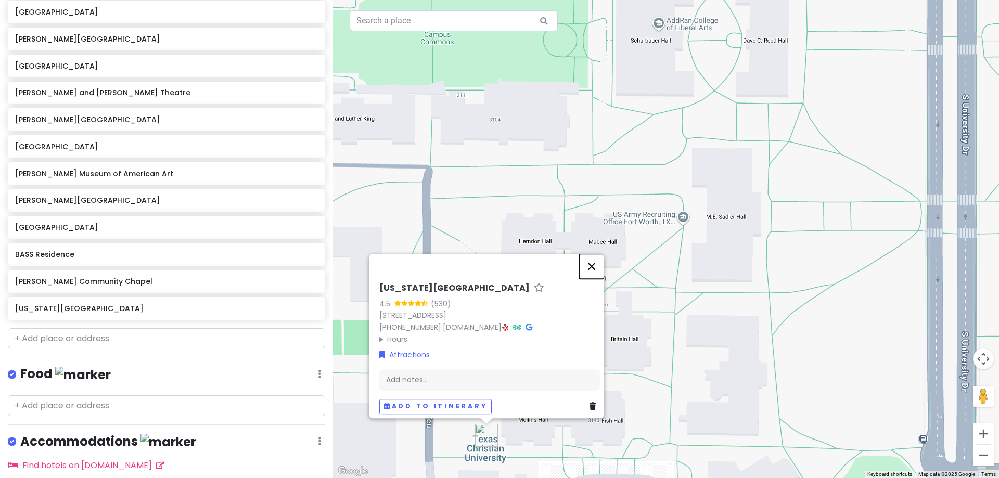
click at [591, 258] on button "Close" at bounding box center [591, 266] width 25 height 25
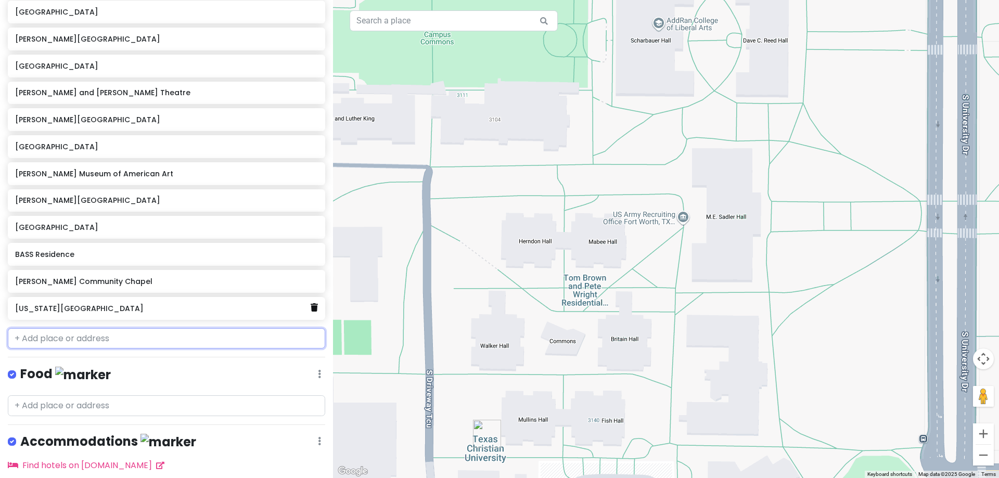
click at [311, 306] on icon at bounding box center [314, 307] width 7 height 8
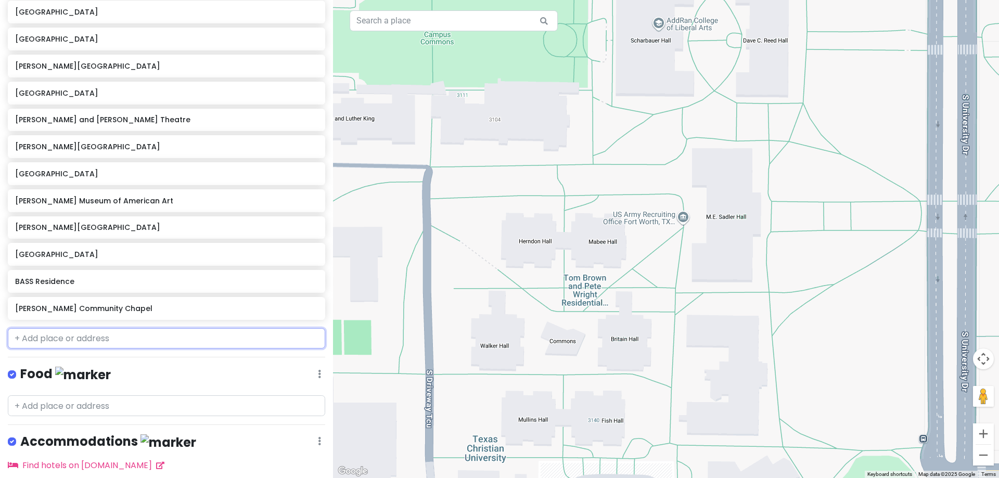
click at [228, 332] on input "text" at bounding box center [166, 338] width 317 height 21
paste input "[STREET_ADDRESS]"
type input "[STREET_ADDRESS]"
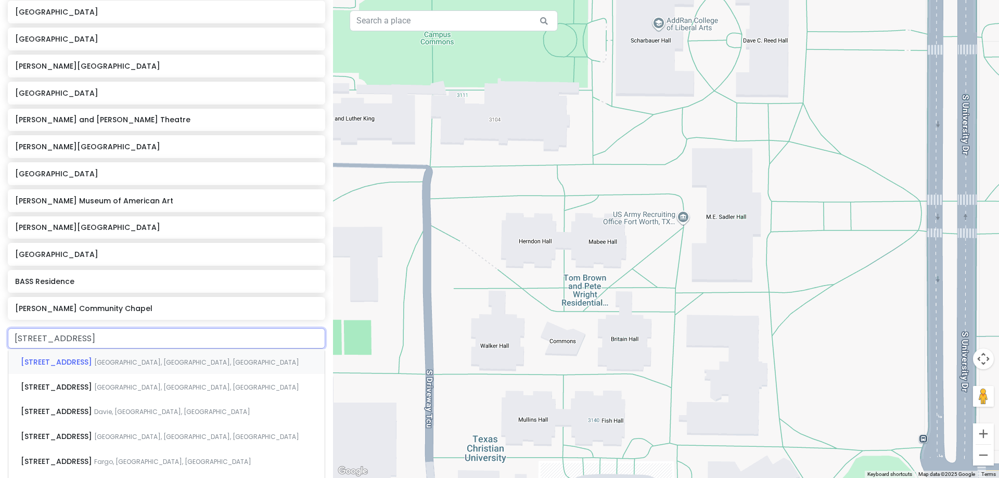
click at [209, 356] on div "[STREET_ADDRESS]" at bounding box center [166, 361] width 316 height 25
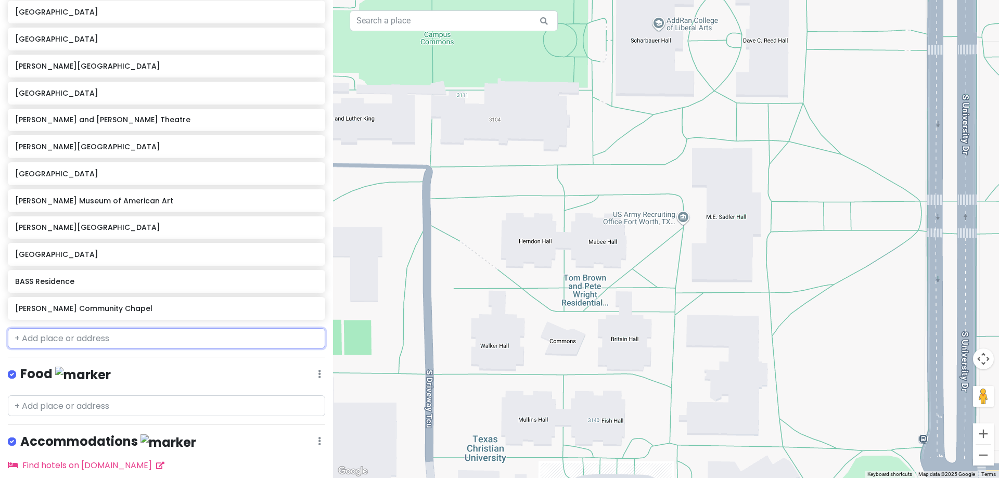
scroll to position [316, 0]
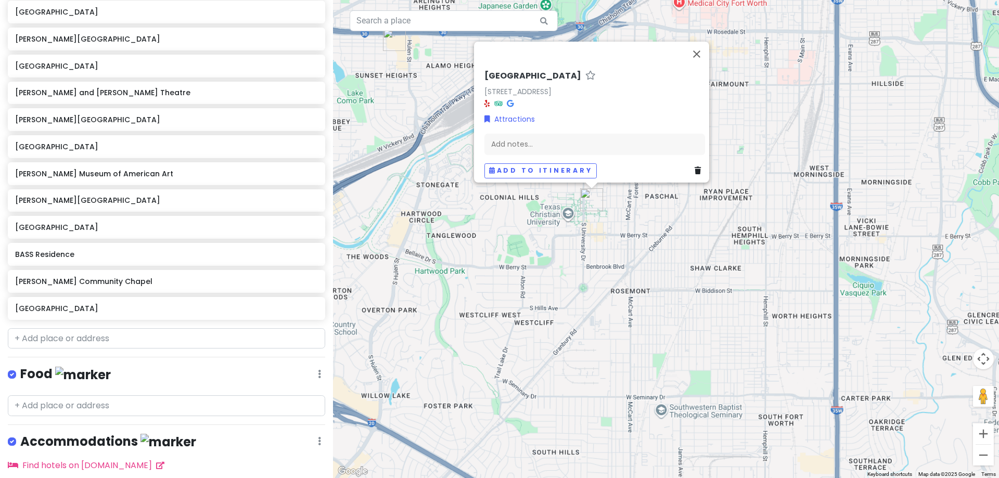
click at [596, 247] on div "Loading... [STREET_ADDRESS] Attractions Add notes... Add to itinerary" at bounding box center [666, 239] width 666 height 478
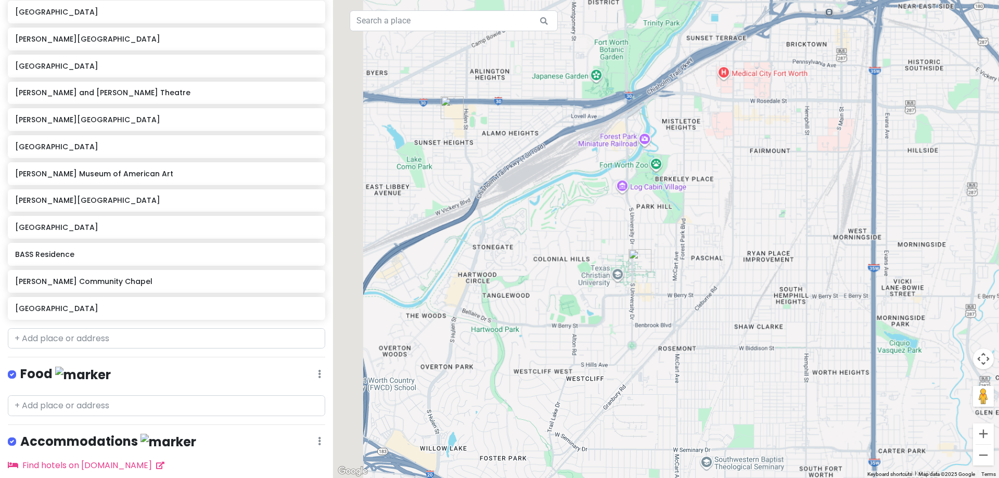
drag, startPoint x: 568, startPoint y: 242, endPoint x: 640, endPoint y: 299, distance: 91.8
click at [640, 299] on div "Loading..." at bounding box center [666, 239] width 666 height 478
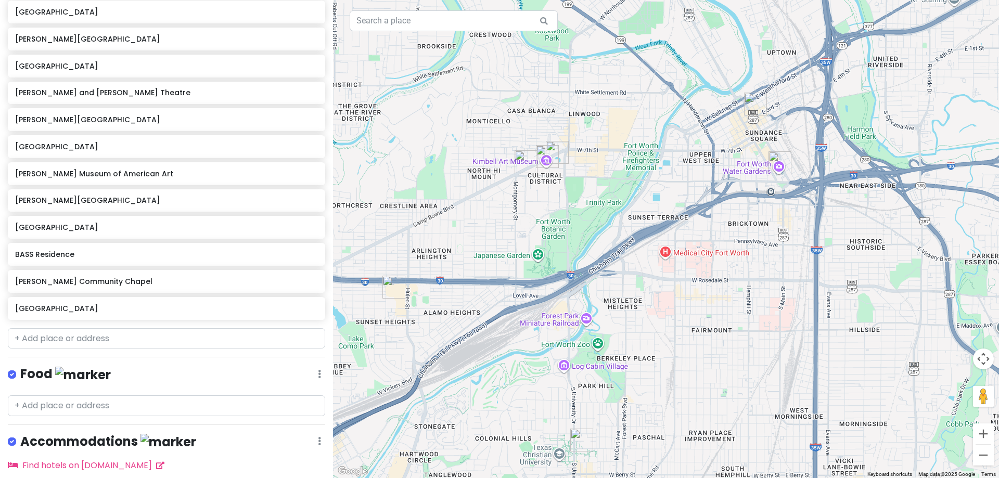
drag, startPoint x: 717, startPoint y: 157, endPoint x: 605, endPoint y: 204, distance: 121.2
click at [604, 204] on div "Loading..." at bounding box center [666, 239] width 666 height 478
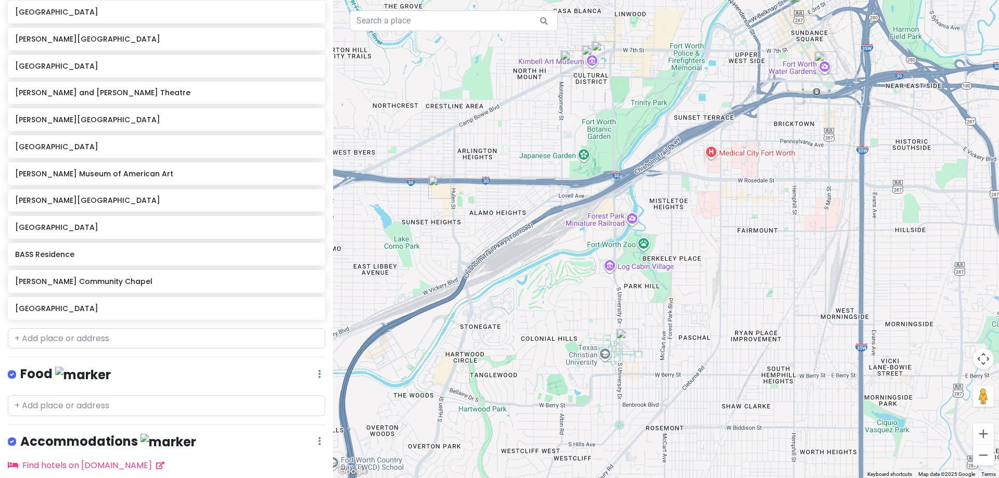
drag, startPoint x: 696, startPoint y: 315, endPoint x: 712, endPoint y: 278, distance: 40.3
click at [712, 278] on div "Loading..." at bounding box center [666, 239] width 666 height 478
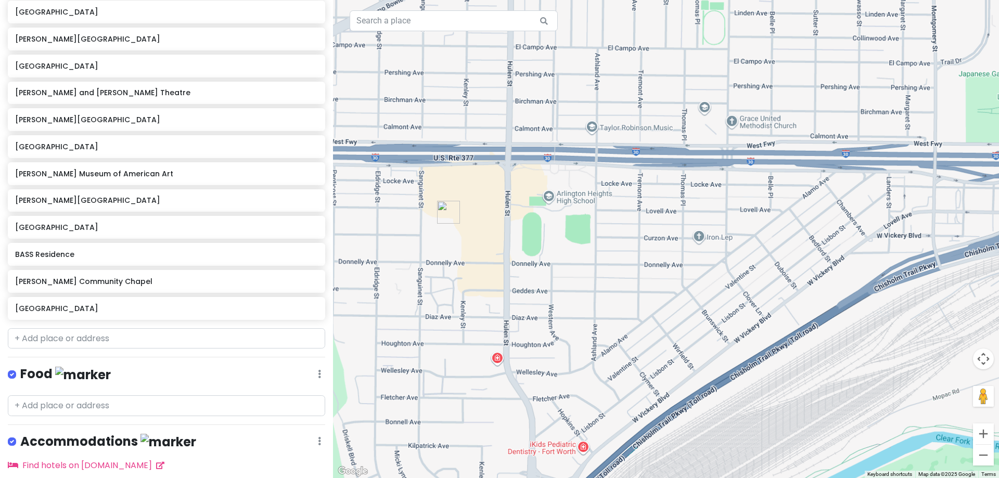
click at [441, 203] on img "Marty Leonard Community Chapel" at bounding box center [448, 212] width 31 height 31
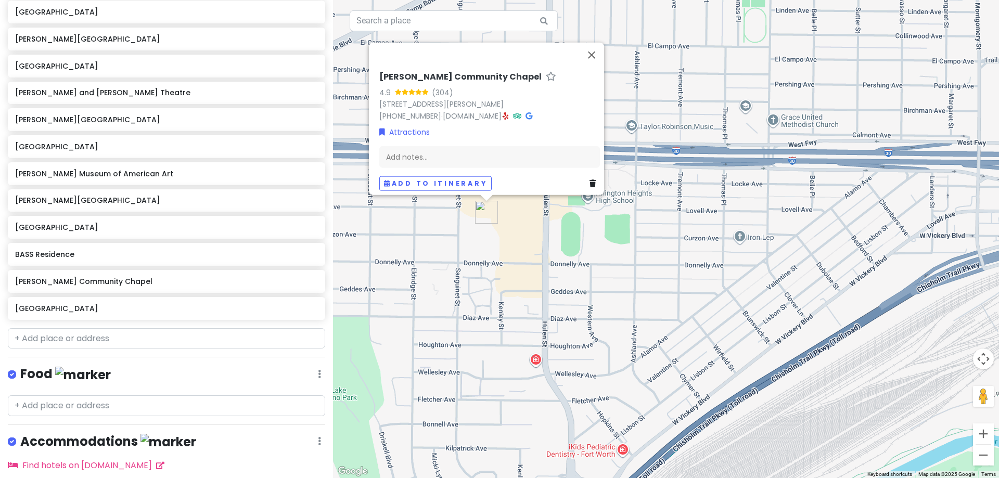
click at [437, 228] on div "Loading... [PERSON_NAME][GEOGRAPHIC_DATA] 4.9 (304) [STREET_ADDRESS][PERSON_NAM…" at bounding box center [666, 239] width 666 height 478
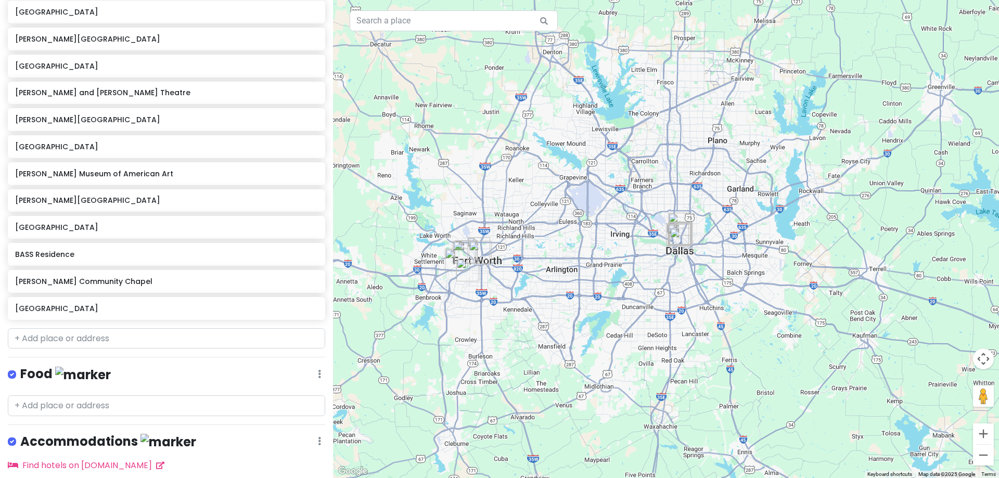
drag, startPoint x: 836, startPoint y: 314, endPoint x: 706, endPoint y: 308, distance: 130.2
click at [706, 308] on div "Loading..." at bounding box center [666, 239] width 666 height 478
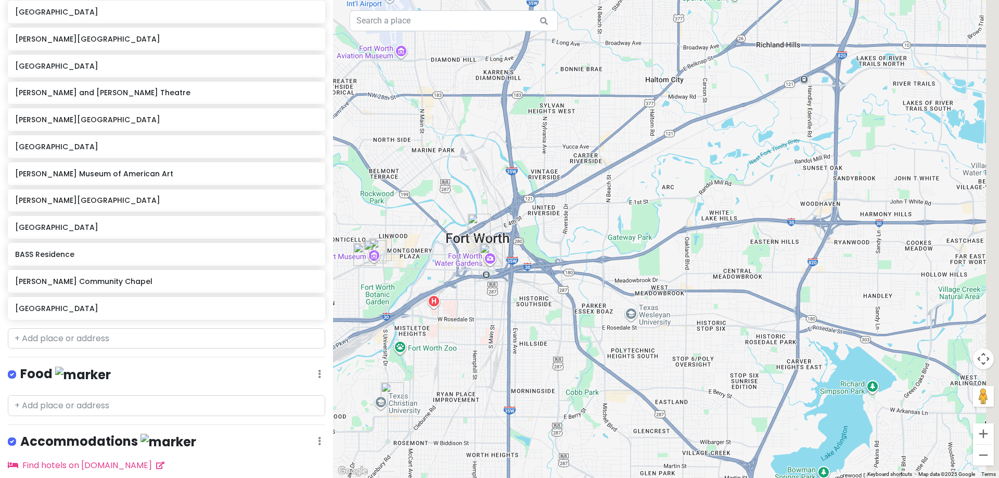
drag, startPoint x: 671, startPoint y: 181, endPoint x: 542, endPoint y: 220, distance: 135.3
click at [511, 231] on div "Loading..." at bounding box center [666, 239] width 666 height 478
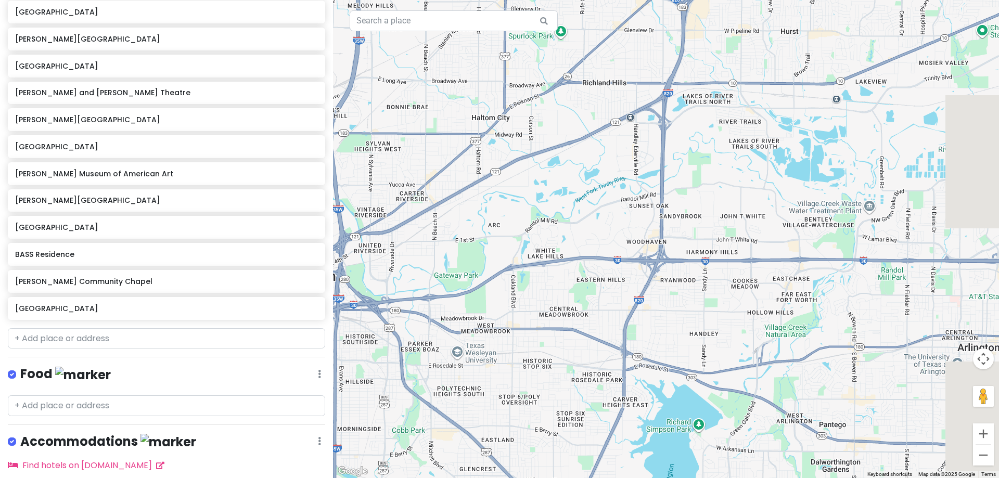
drag, startPoint x: 660, startPoint y: 193, endPoint x: 518, endPoint y: 218, distance: 144.7
click at [519, 219] on div "Loading..." at bounding box center [666, 239] width 666 height 478
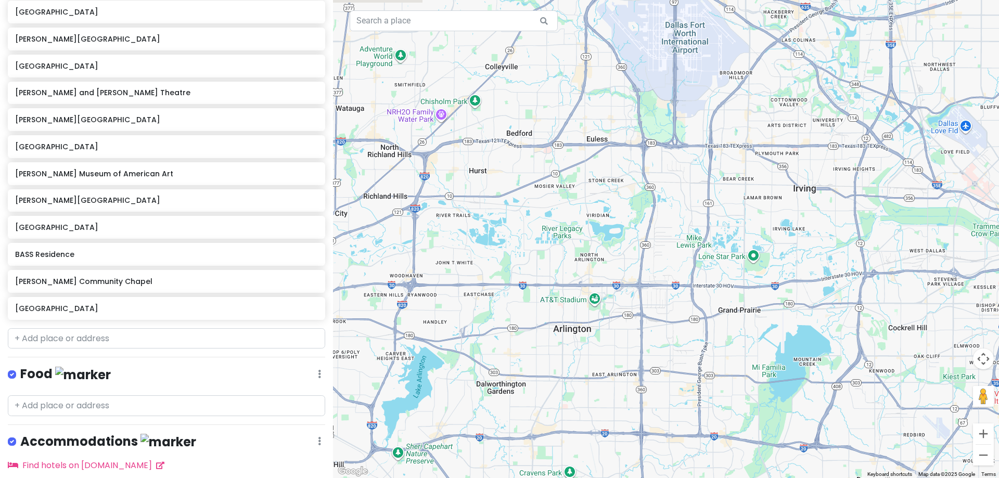
drag, startPoint x: 596, startPoint y: 234, endPoint x: 579, endPoint y: 238, distance: 16.7
click at [579, 238] on div "Loading..." at bounding box center [666, 239] width 666 height 478
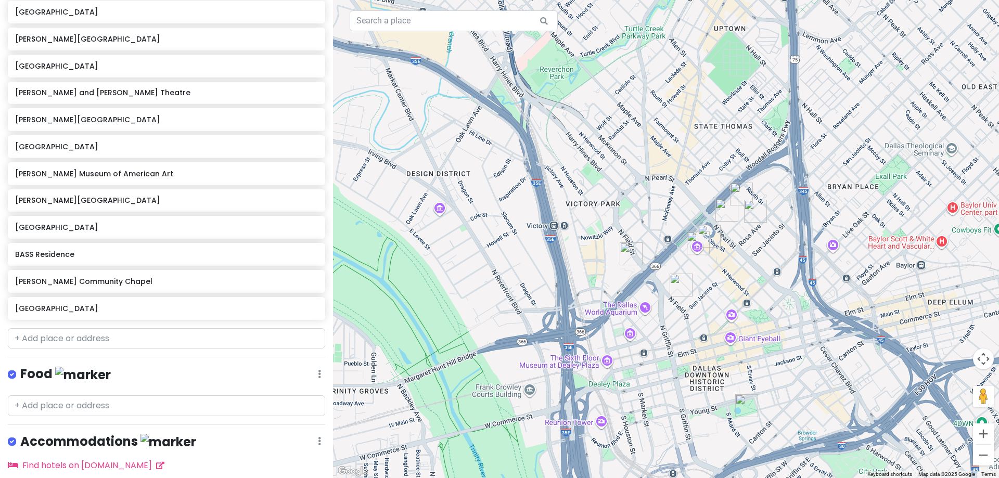
drag, startPoint x: 863, startPoint y: 175, endPoint x: 827, endPoint y: 236, distance: 71.4
click at [827, 236] on div "Loading..." at bounding box center [666, 239] width 666 height 478
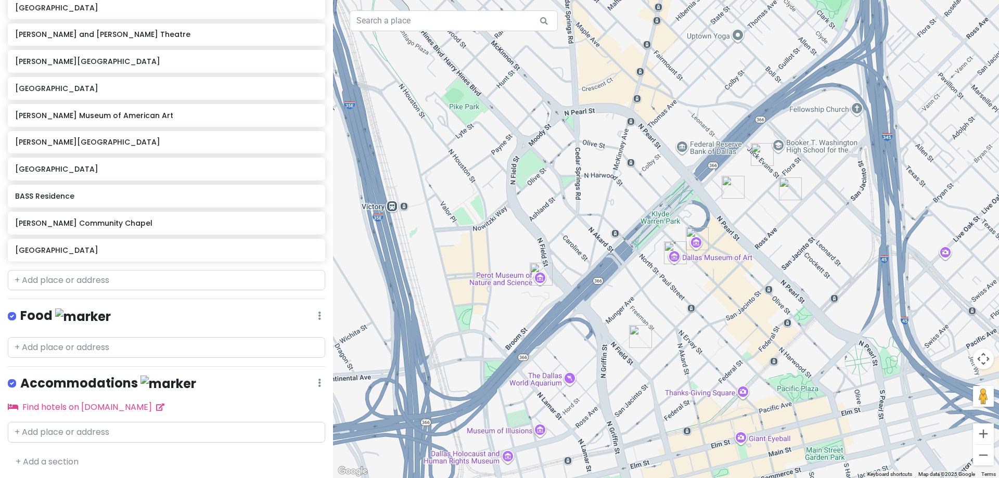
scroll to position [0, 0]
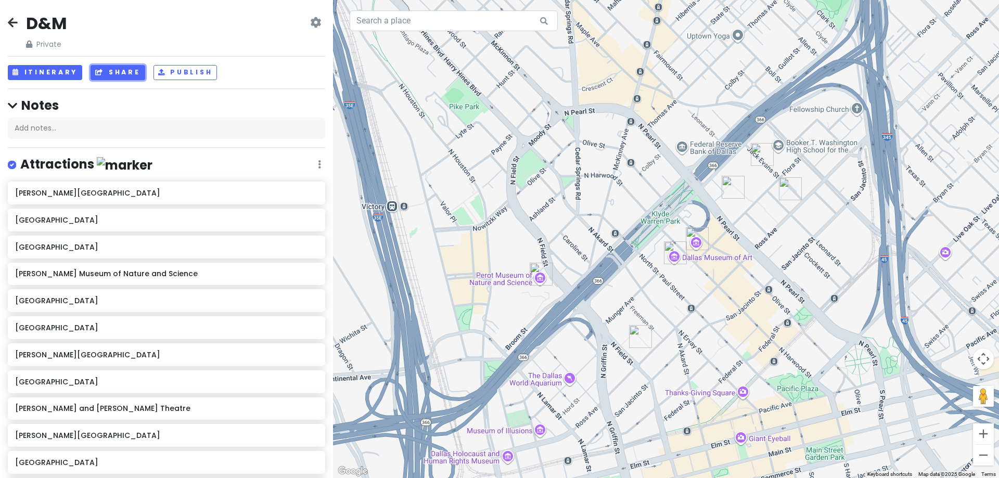
click at [131, 73] on button "Share" at bounding box center [118, 72] width 54 height 15
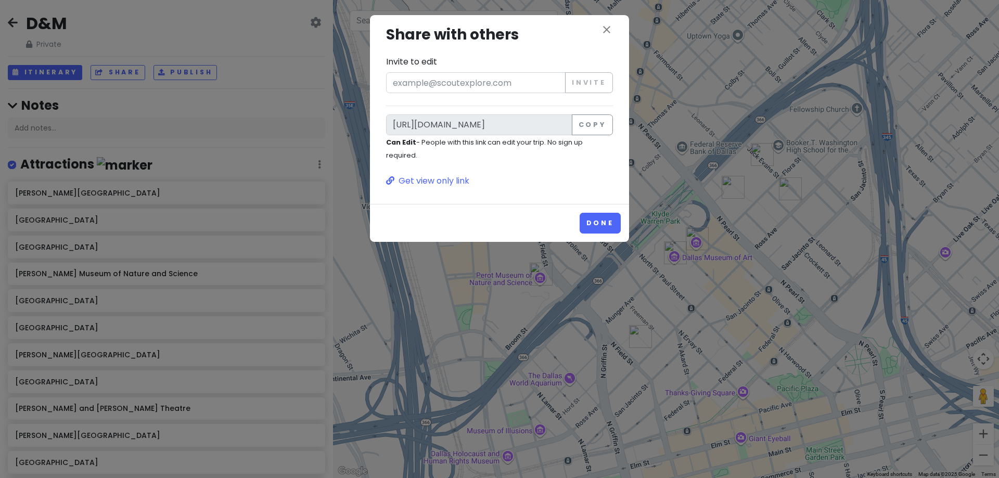
click at [221, 58] on div "close Share with others Invite to edit Invite [URL][DOMAIN_NAME] Copy Can Edit …" at bounding box center [499, 239] width 999 height 478
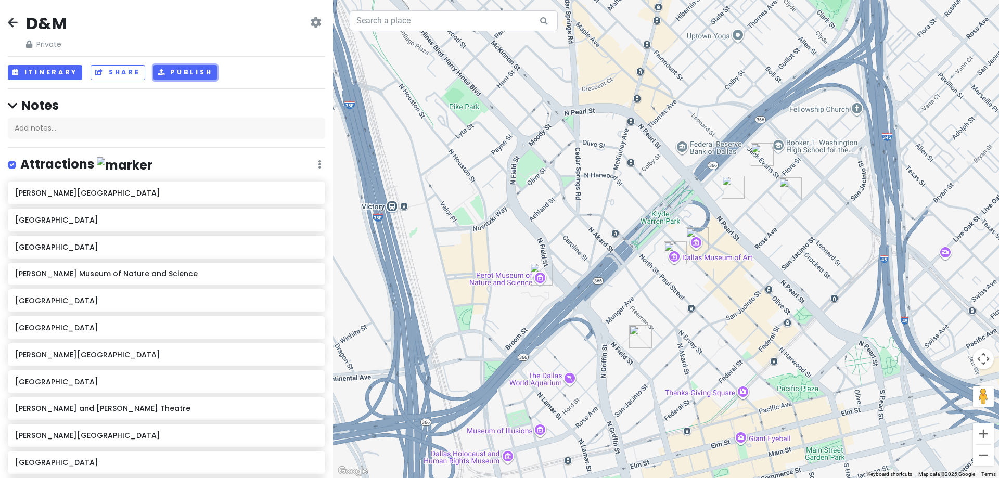
click at [197, 69] on button "Publish" at bounding box center [185, 72] width 64 height 15
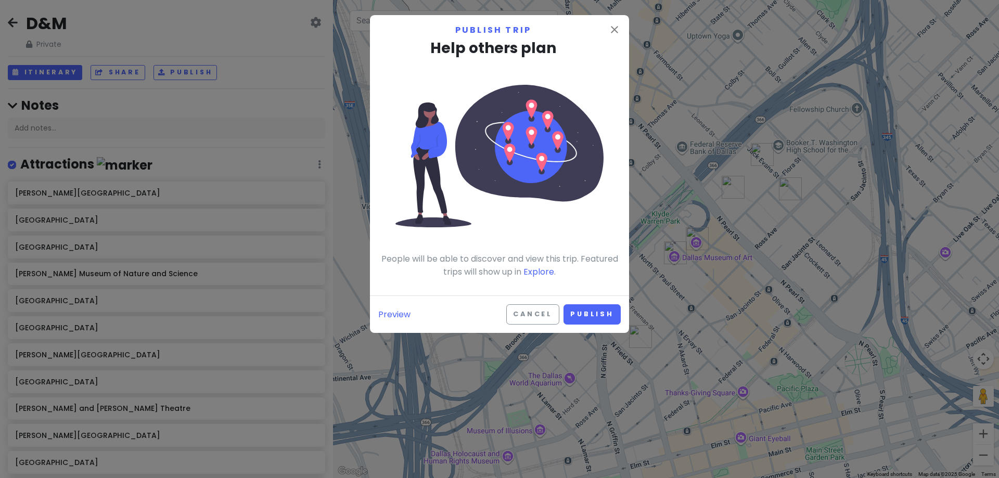
click at [268, 77] on div "close Publish trip Help others plan People will be able to discover and view th…" at bounding box center [499, 239] width 999 height 478
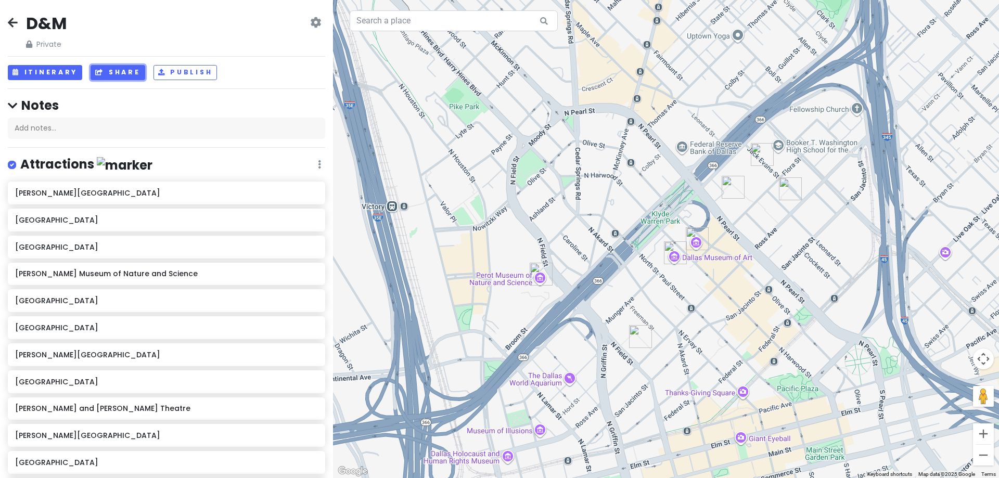
click at [139, 73] on button "Share" at bounding box center [118, 72] width 54 height 15
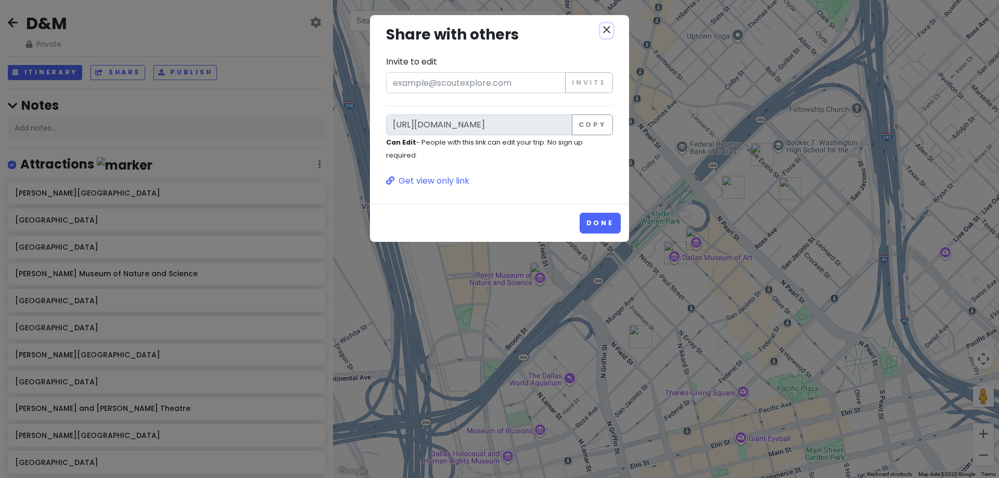
click at [607, 29] on icon "close" at bounding box center [606, 29] width 12 height 12
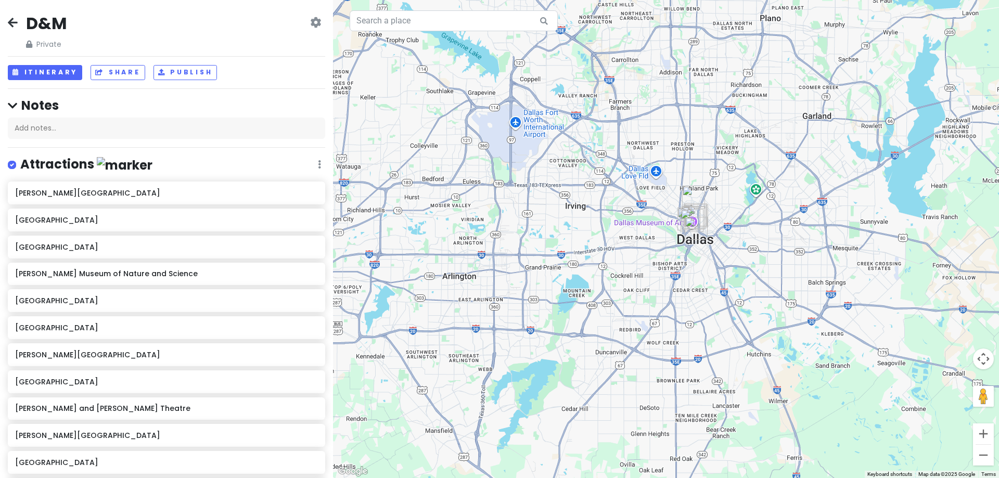
drag, startPoint x: 523, startPoint y: 174, endPoint x: 530, endPoint y: 202, distance: 29.5
click at [530, 202] on div "Loading..." at bounding box center [666, 239] width 666 height 478
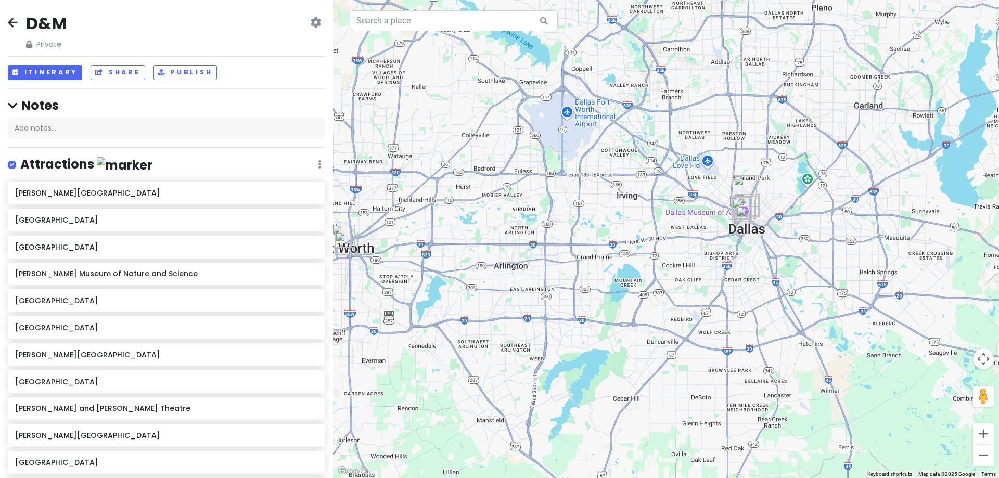
drag, startPoint x: 513, startPoint y: 152, endPoint x: 579, endPoint y: 130, distance: 69.2
click at [579, 130] on div "Loading..." at bounding box center [666, 239] width 666 height 478
